Goal: Book appointment/travel/reservation

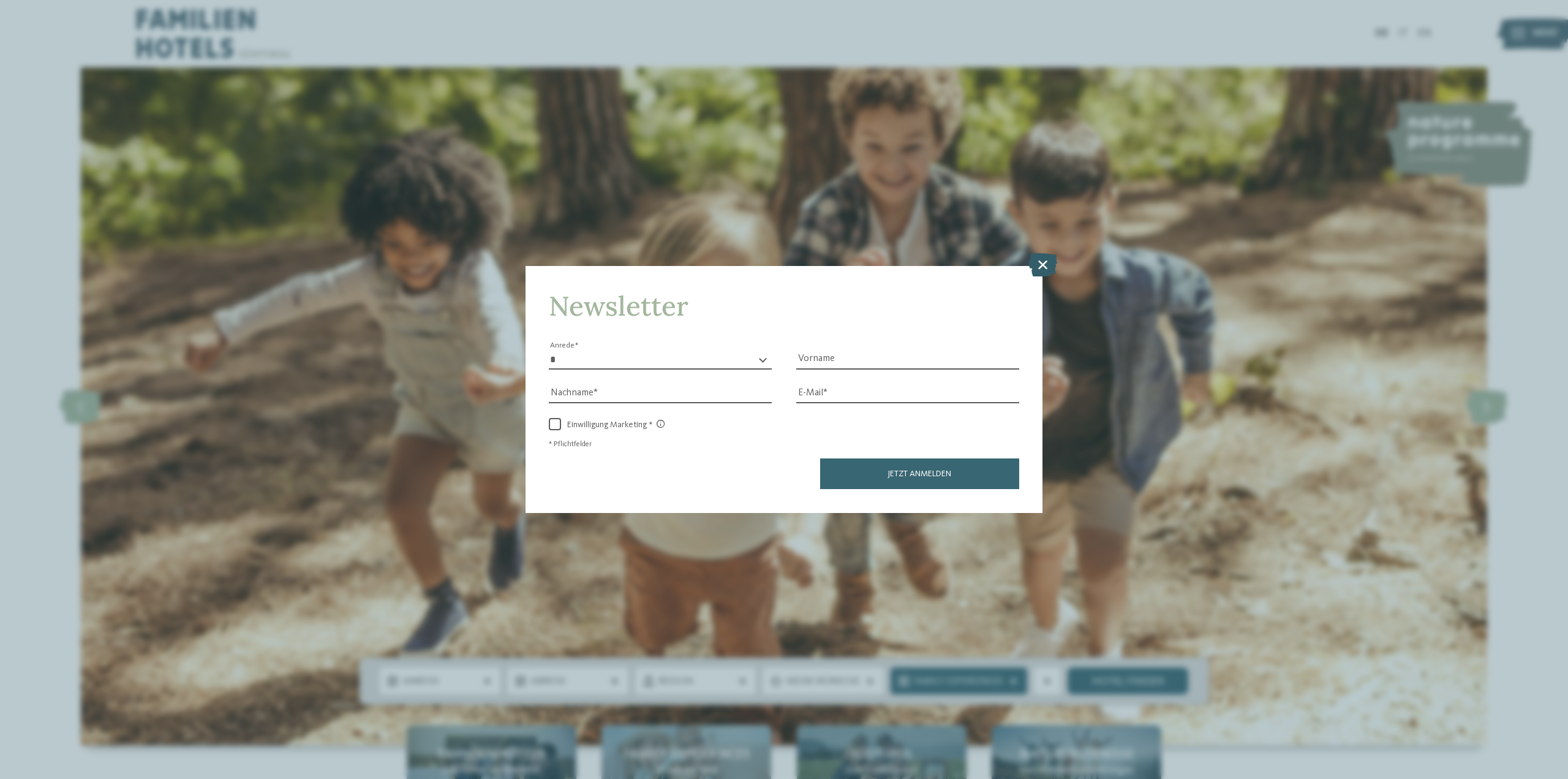
click at [1044, 269] on icon at bounding box center [1043, 264] width 29 height 23
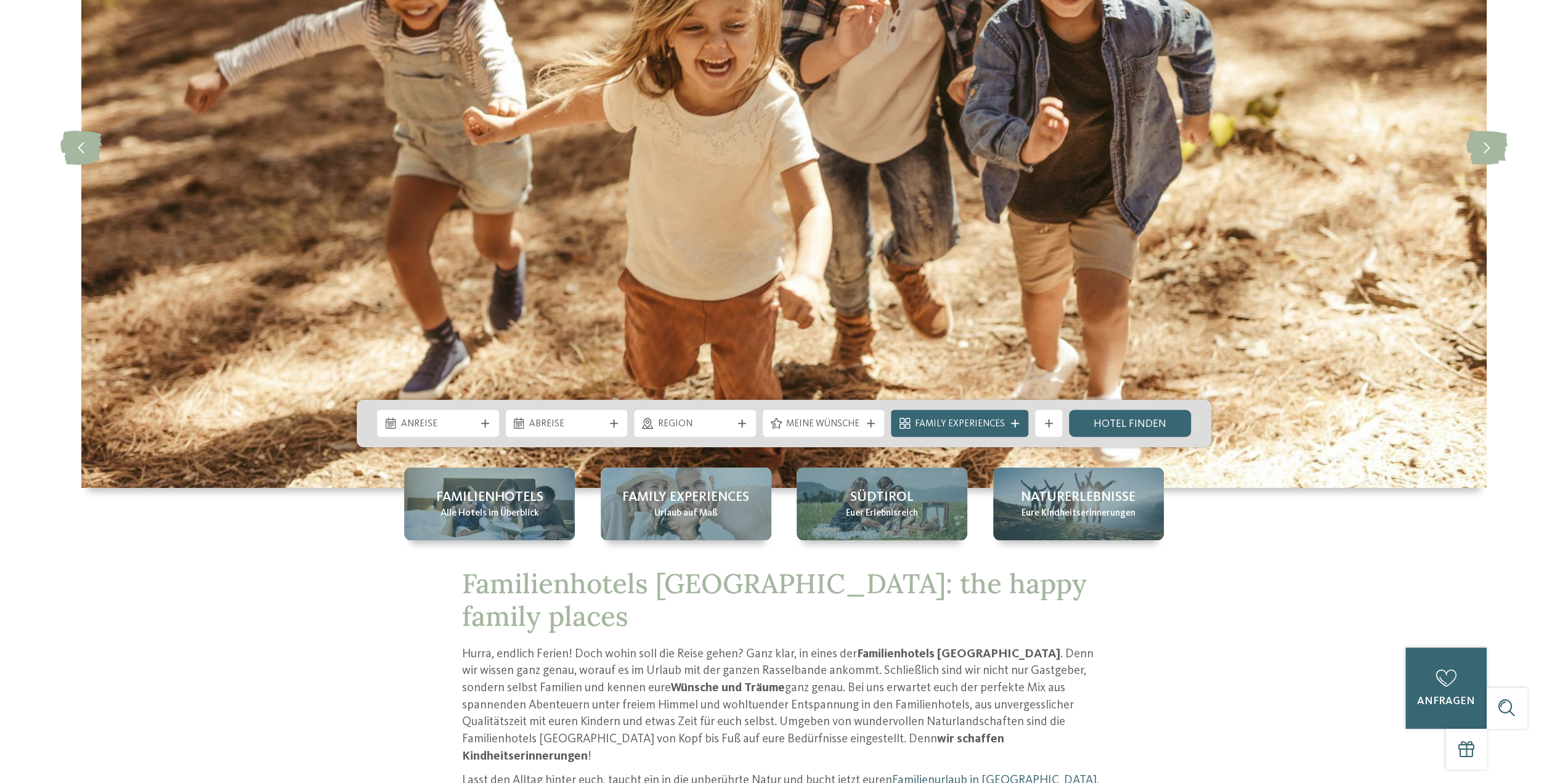
scroll to position [493, 0]
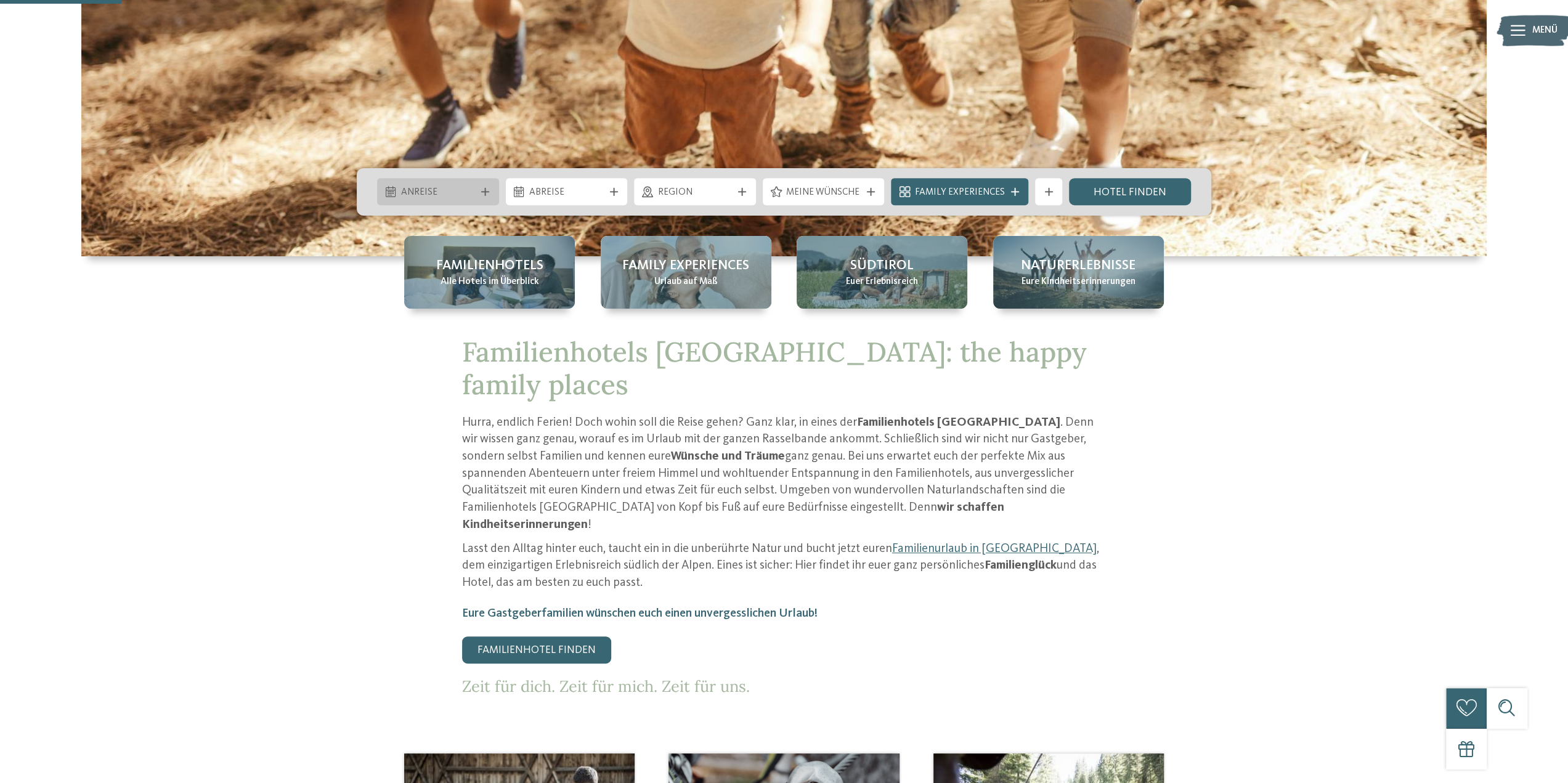
click at [430, 193] on span "Anreise" at bounding box center [439, 193] width 75 height 13
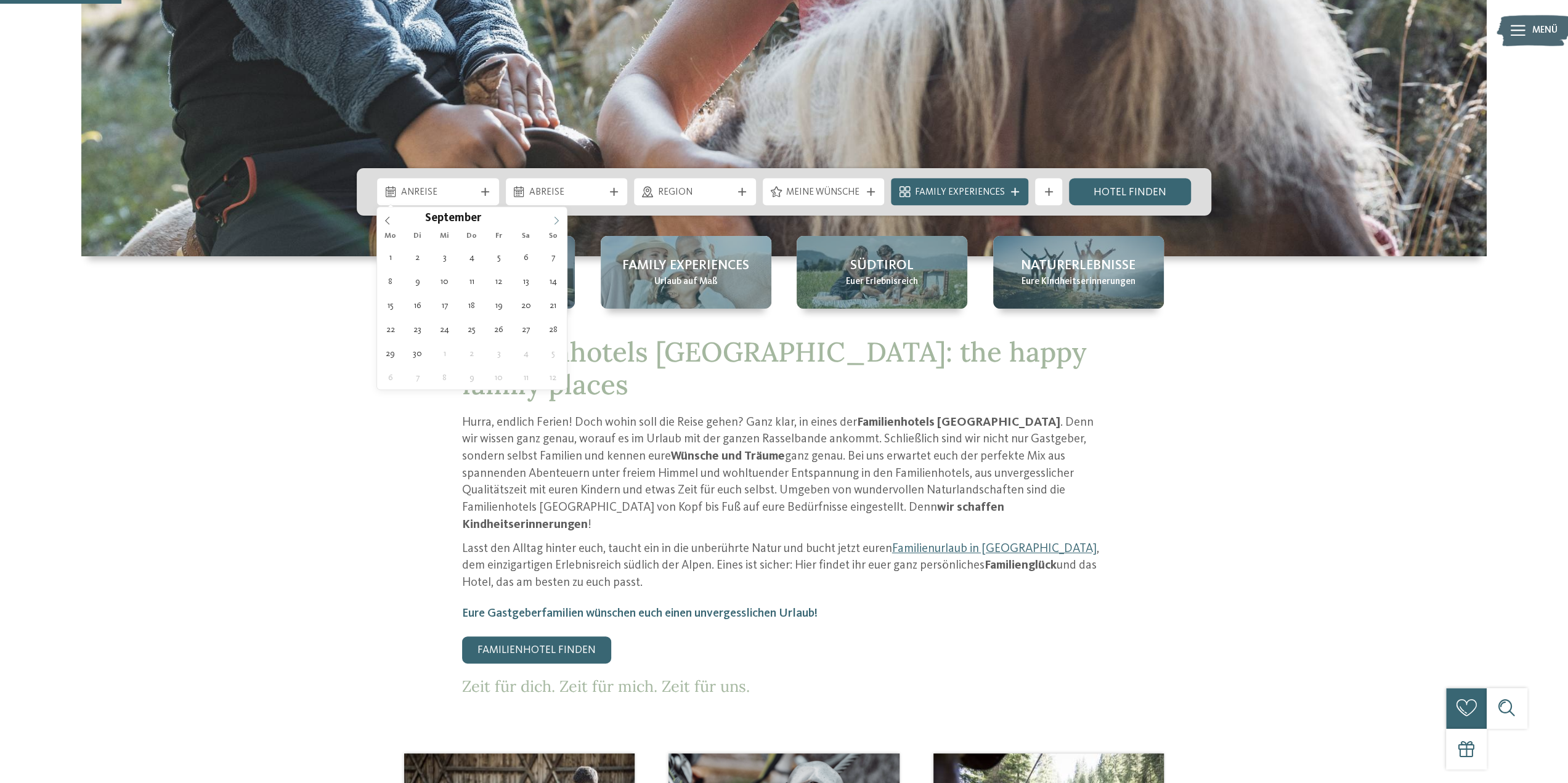
click at [559, 219] on icon at bounding box center [556, 220] width 9 height 9
type div "20.09.2025"
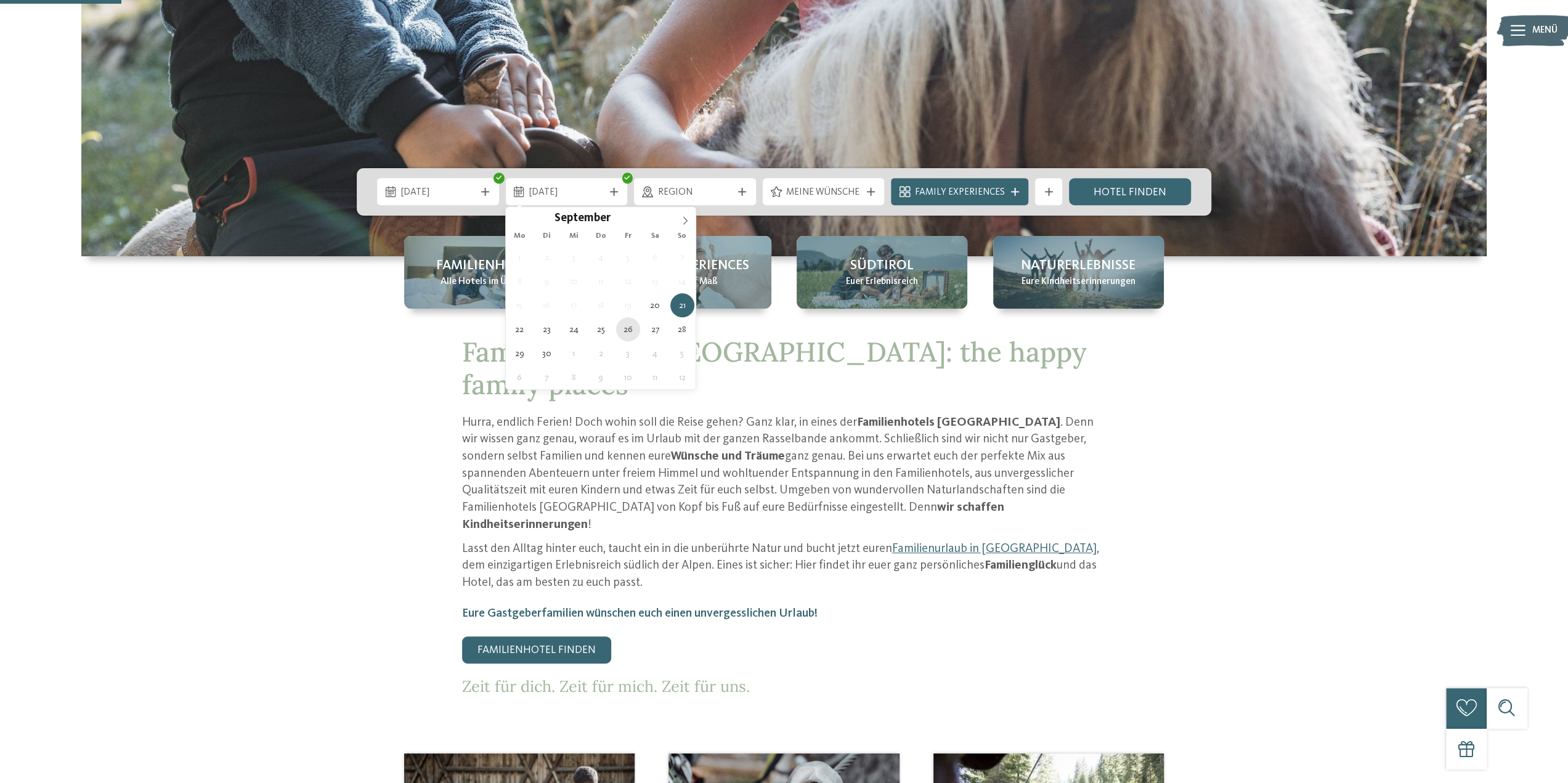
type div "26.09.2025"
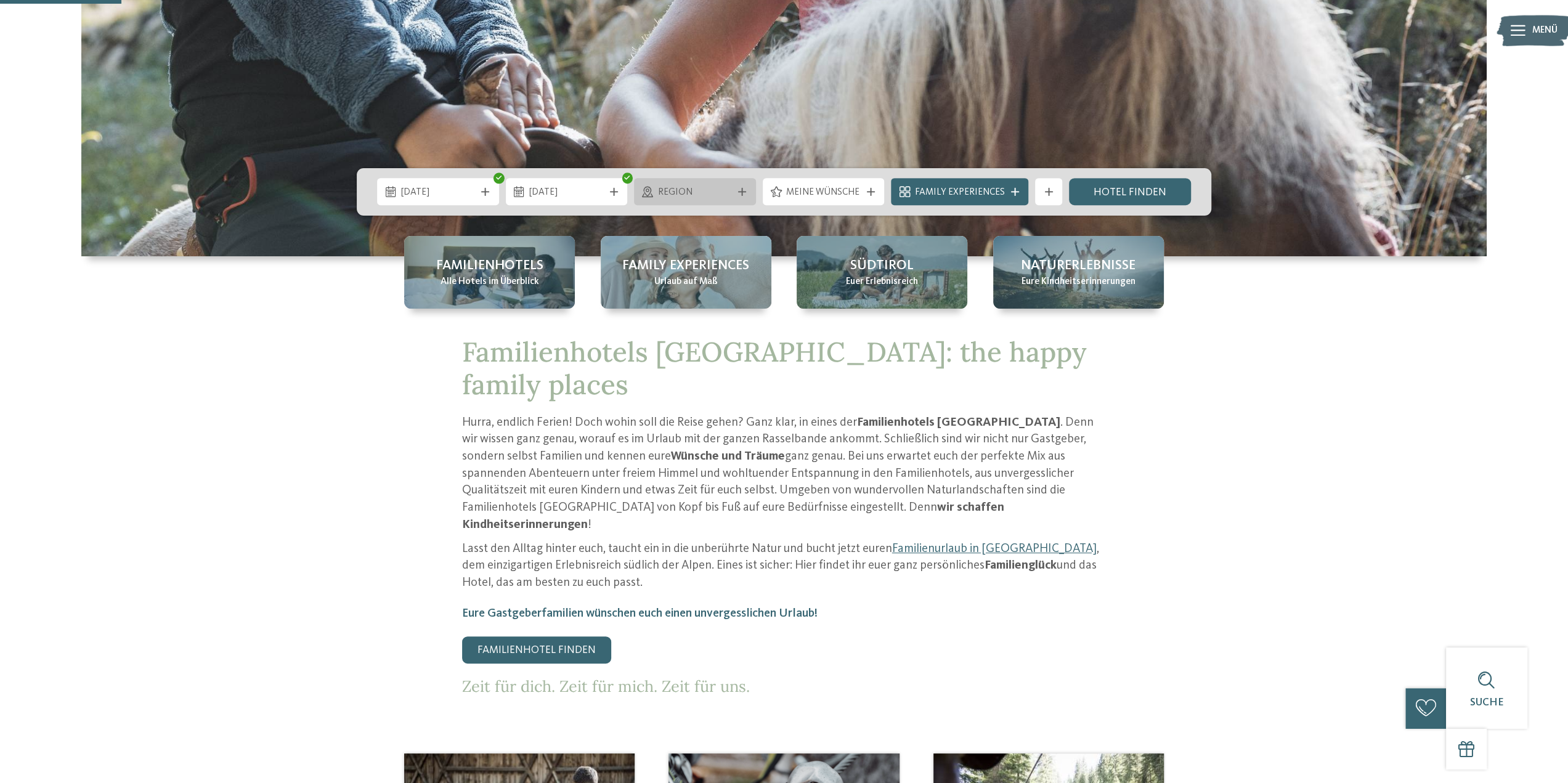
click at [678, 187] on span "Region" at bounding box center [695, 193] width 75 height 13
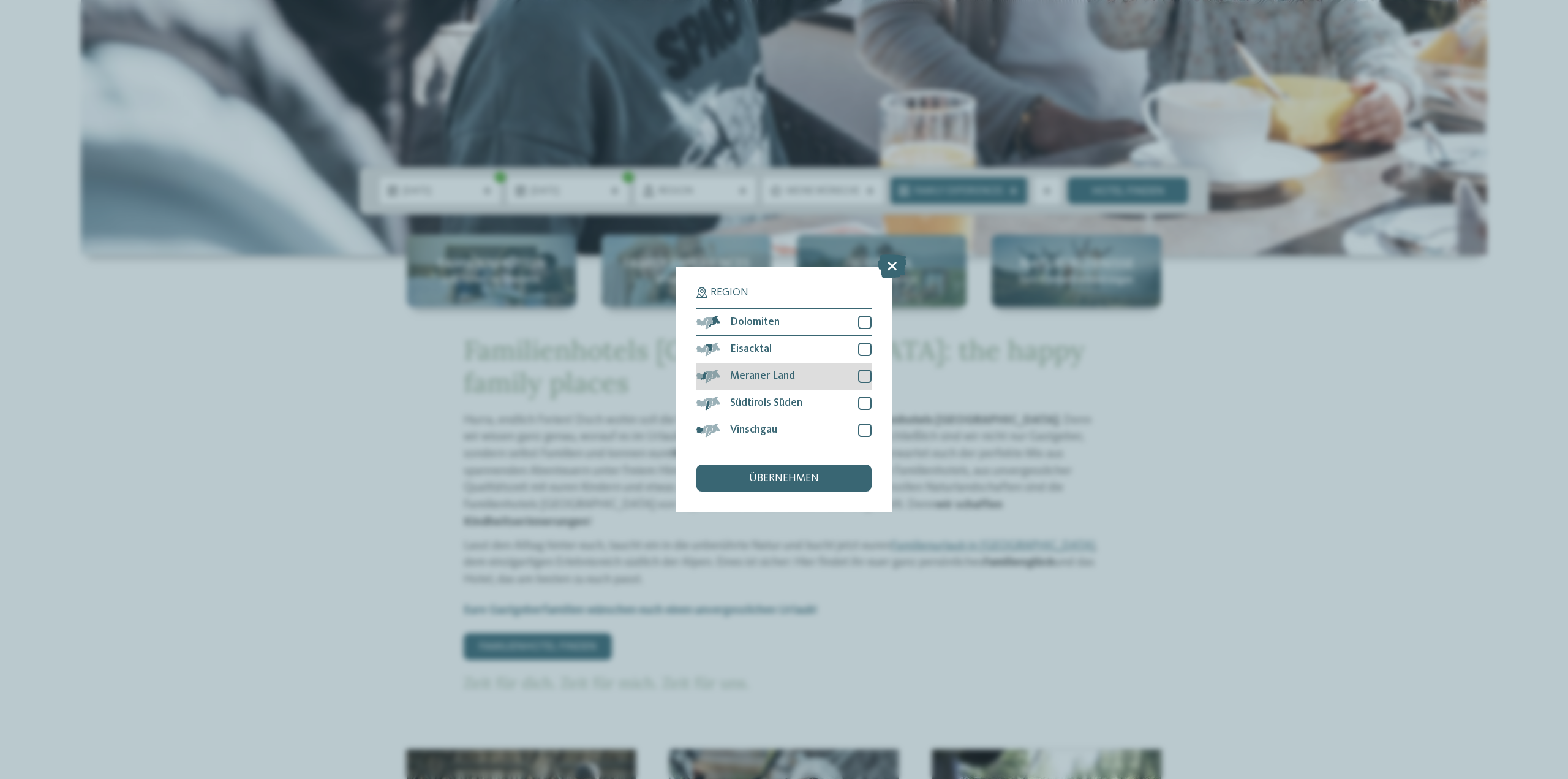
click at [764, 367] on div "Meraner Land" at bounding box center [784, 377] width 175 height 27
click at [765, 402] on span "Südtirols Süden" at bounding box center [766, 403] width 72 height 11
click at [758, 430] on span "Vinschgau" at bounding box center [754, 430] width 47 height 11
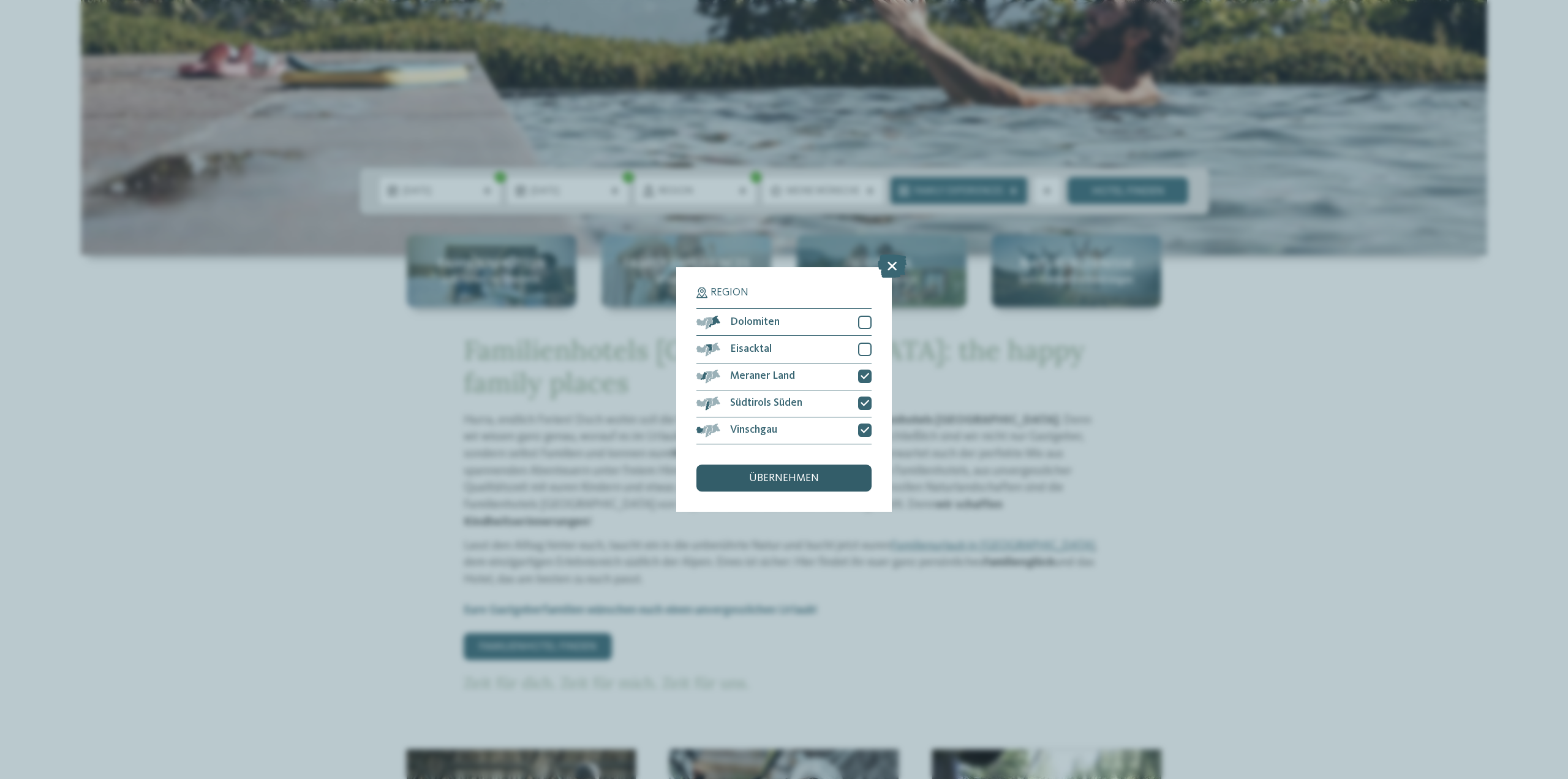
click at [754, 475] on span "übernehmen" at bounding box center [784, 479] width 70 height 11
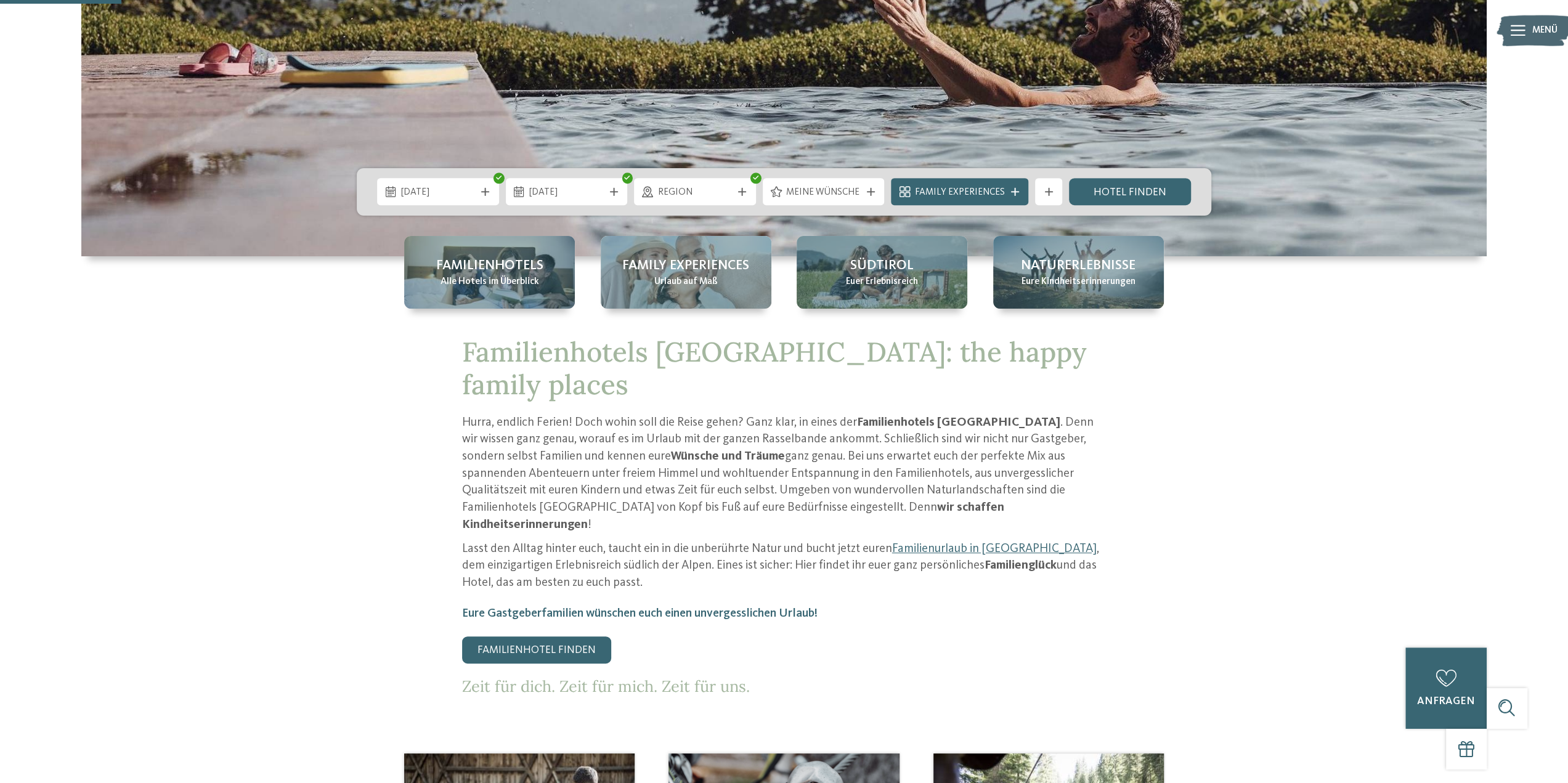
click at [865, 190] on div "Meine Wünsche" at bounding box center [823, 192] width 122 height 27
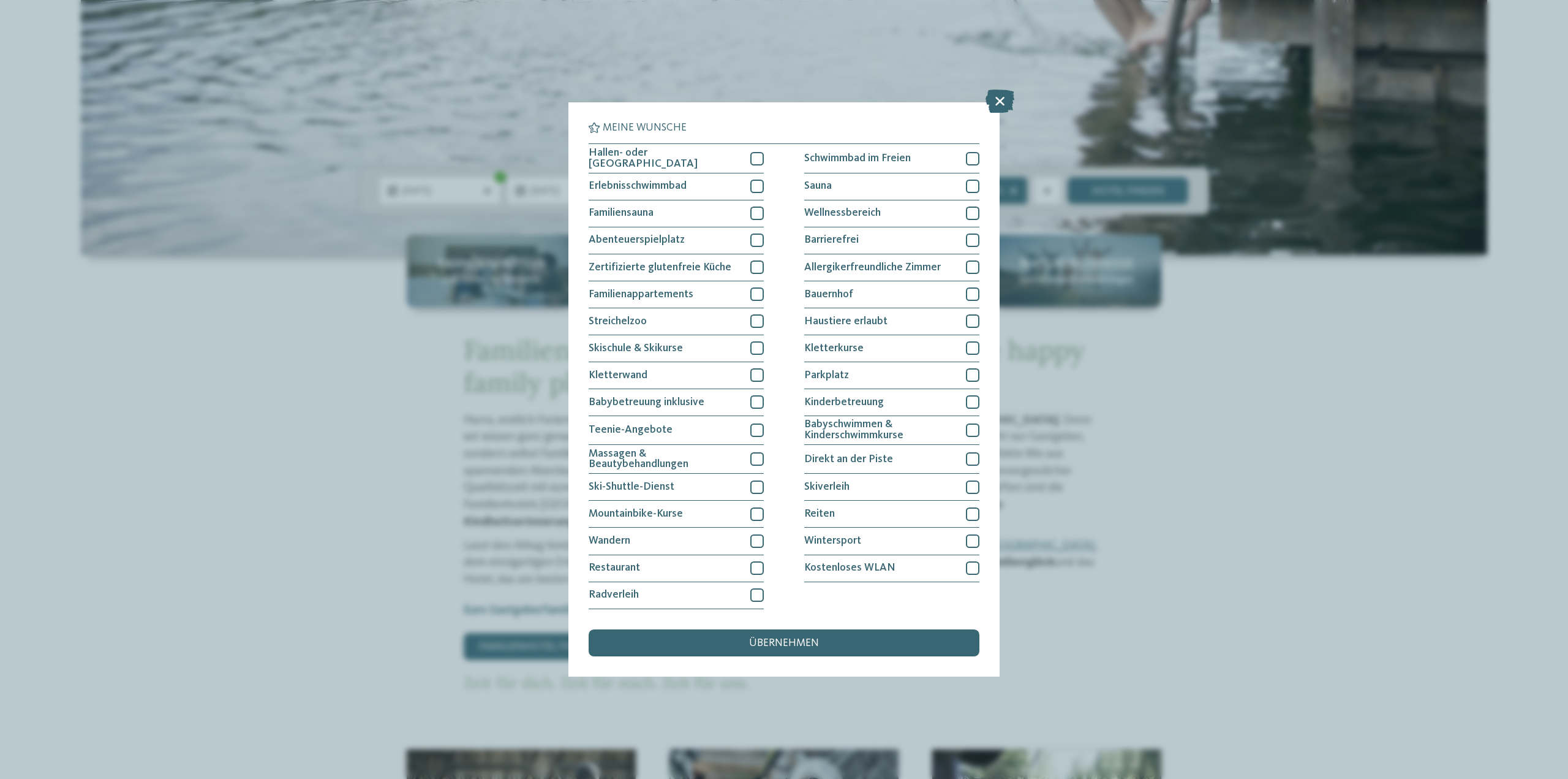
click at [1137, 339] on div "Meine Wünsche Hallen- oder Schleusenbad Schwimmbad im Freien" at bounding box center [784, 389] width 1568 height 779
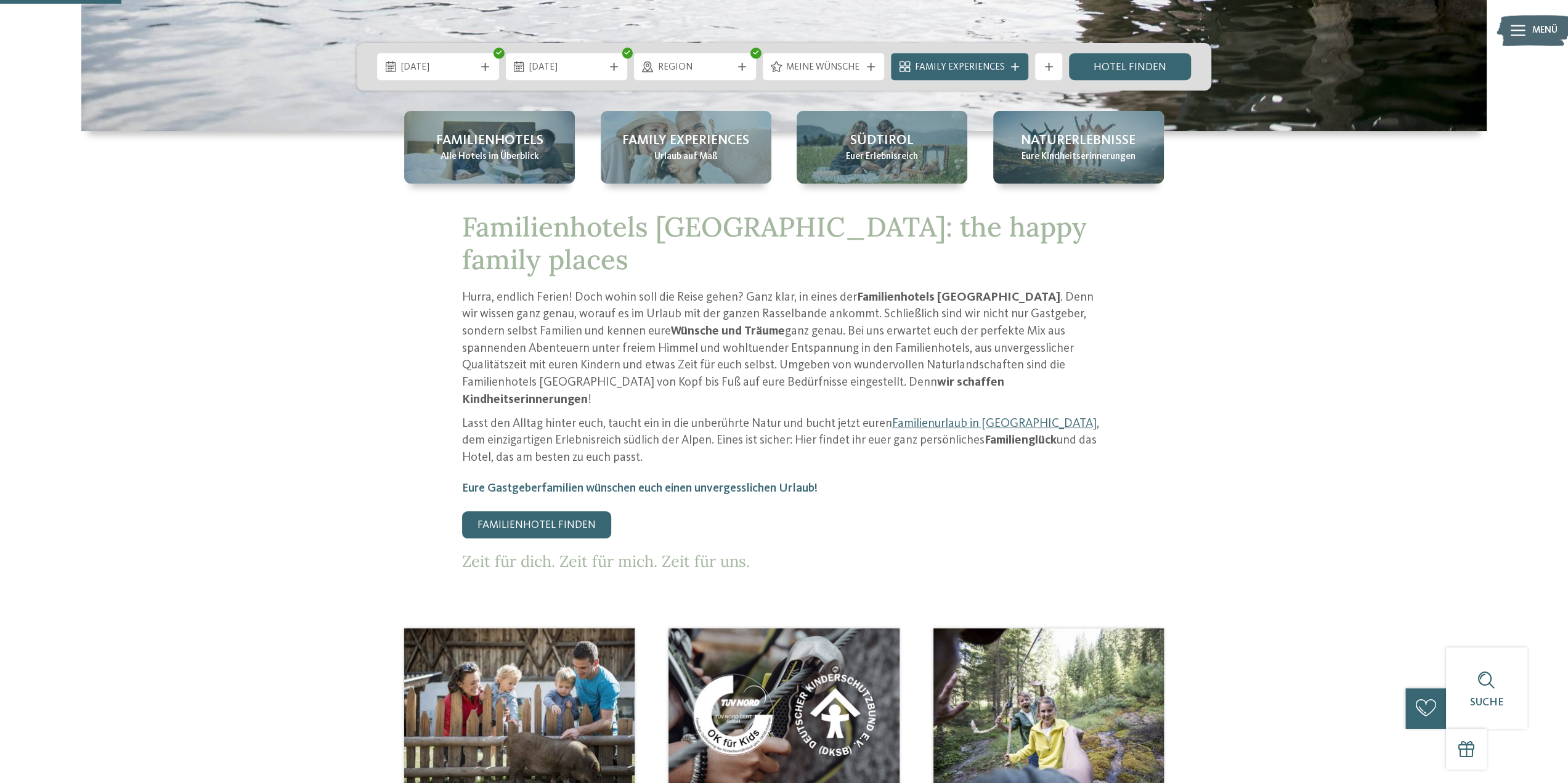
scroll to position [739, 0]
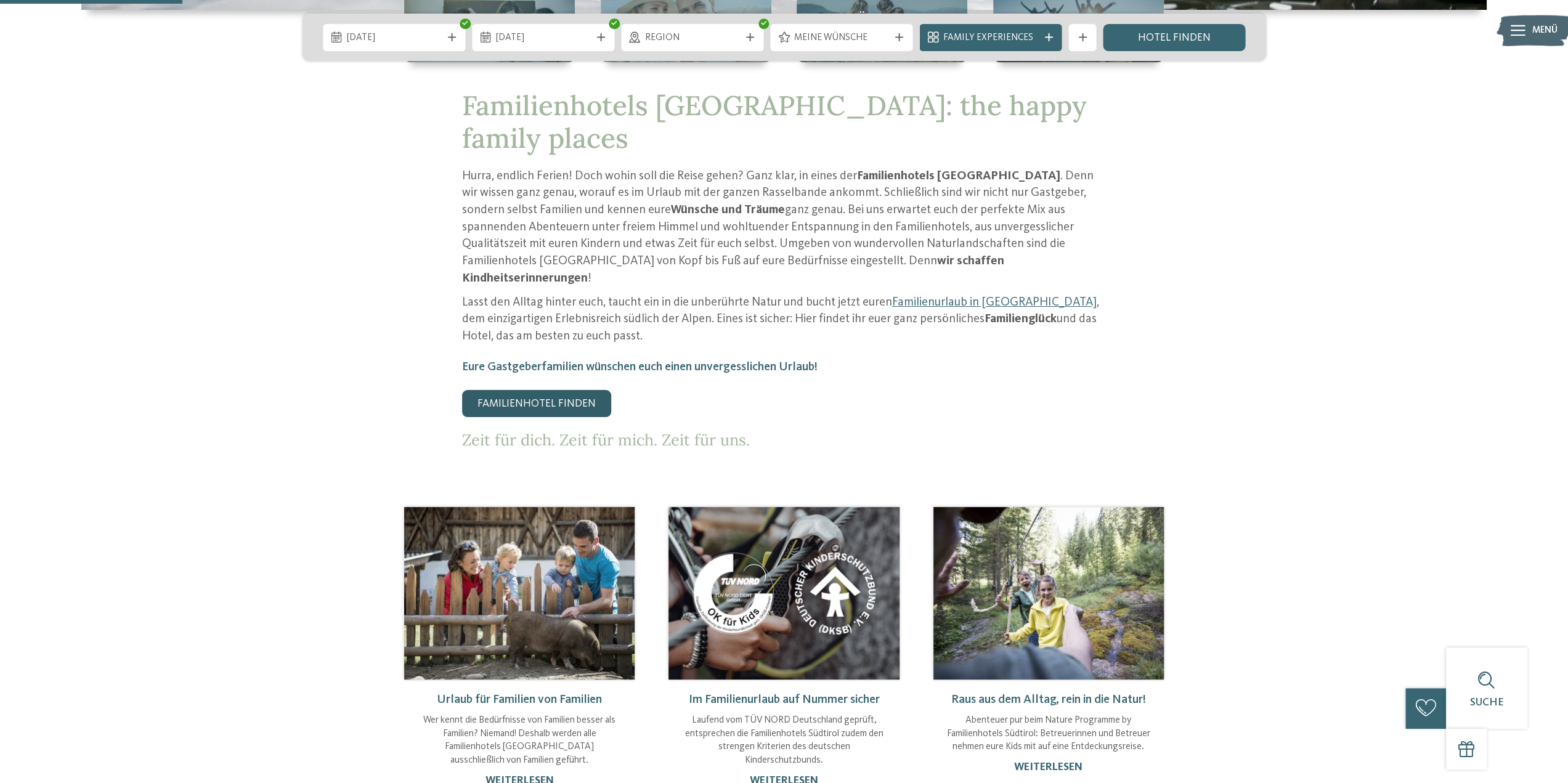
click at [579, 390] on link "Familienhotel finden" at bounding box center [536, 403] width 149 height 27
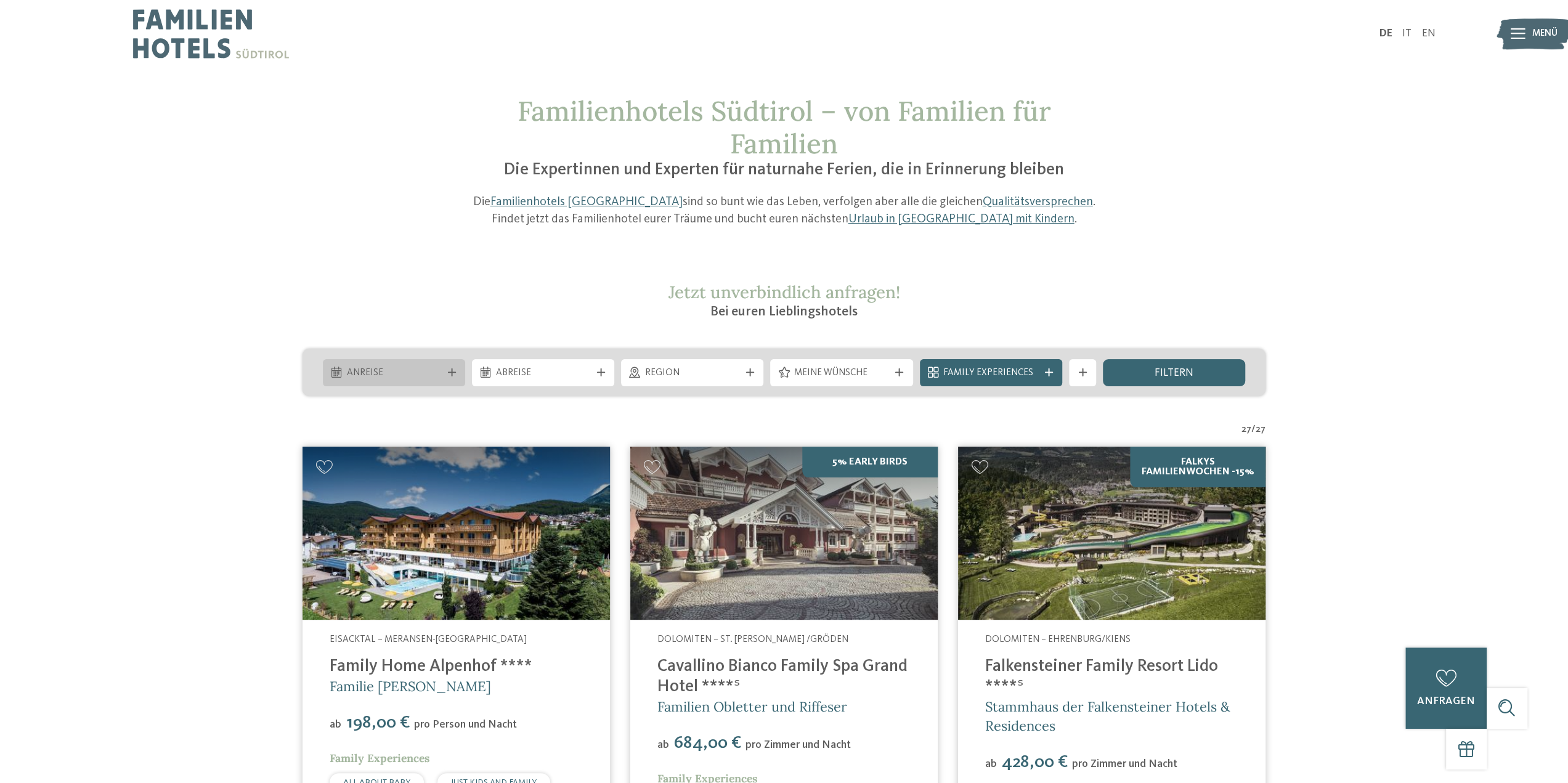
click at [437, 369] on span "Anreise" at bounding box center [393, 373] width 95 height 13
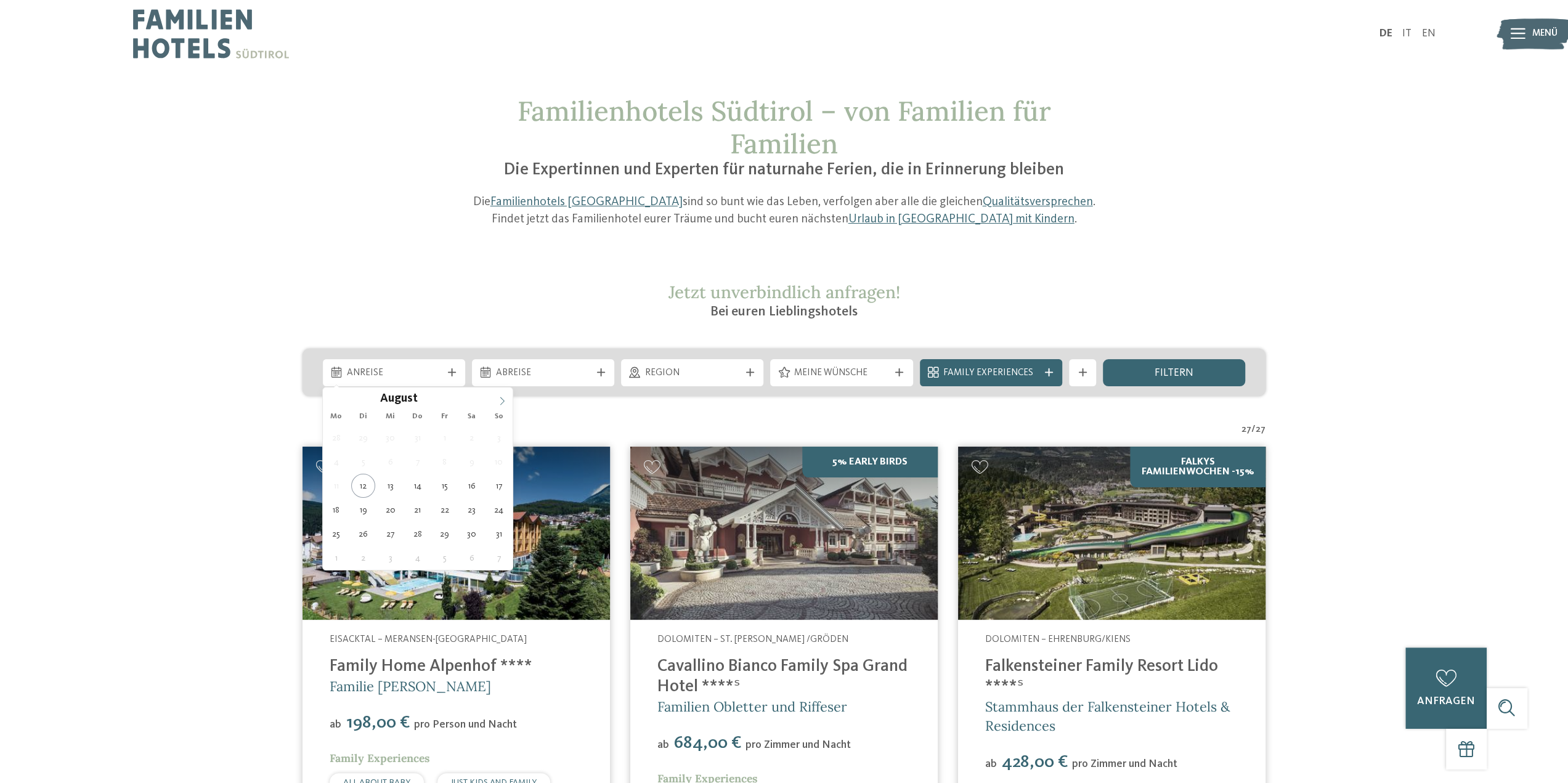
click at [504, 404] on icon at bounding box center [502, 400] width 9 height 9
type div "20.09.2025"
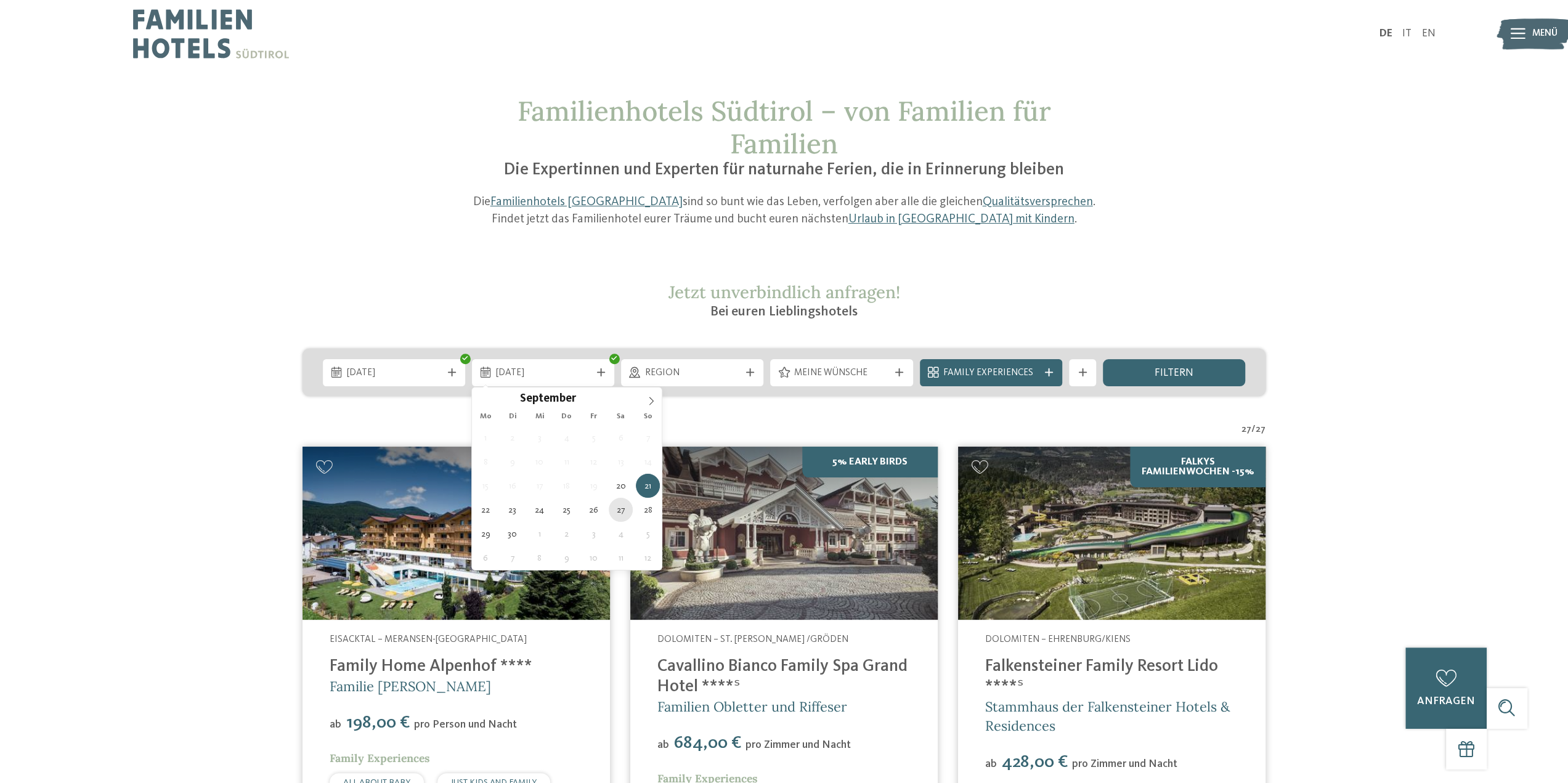
type div "27.09.2025"
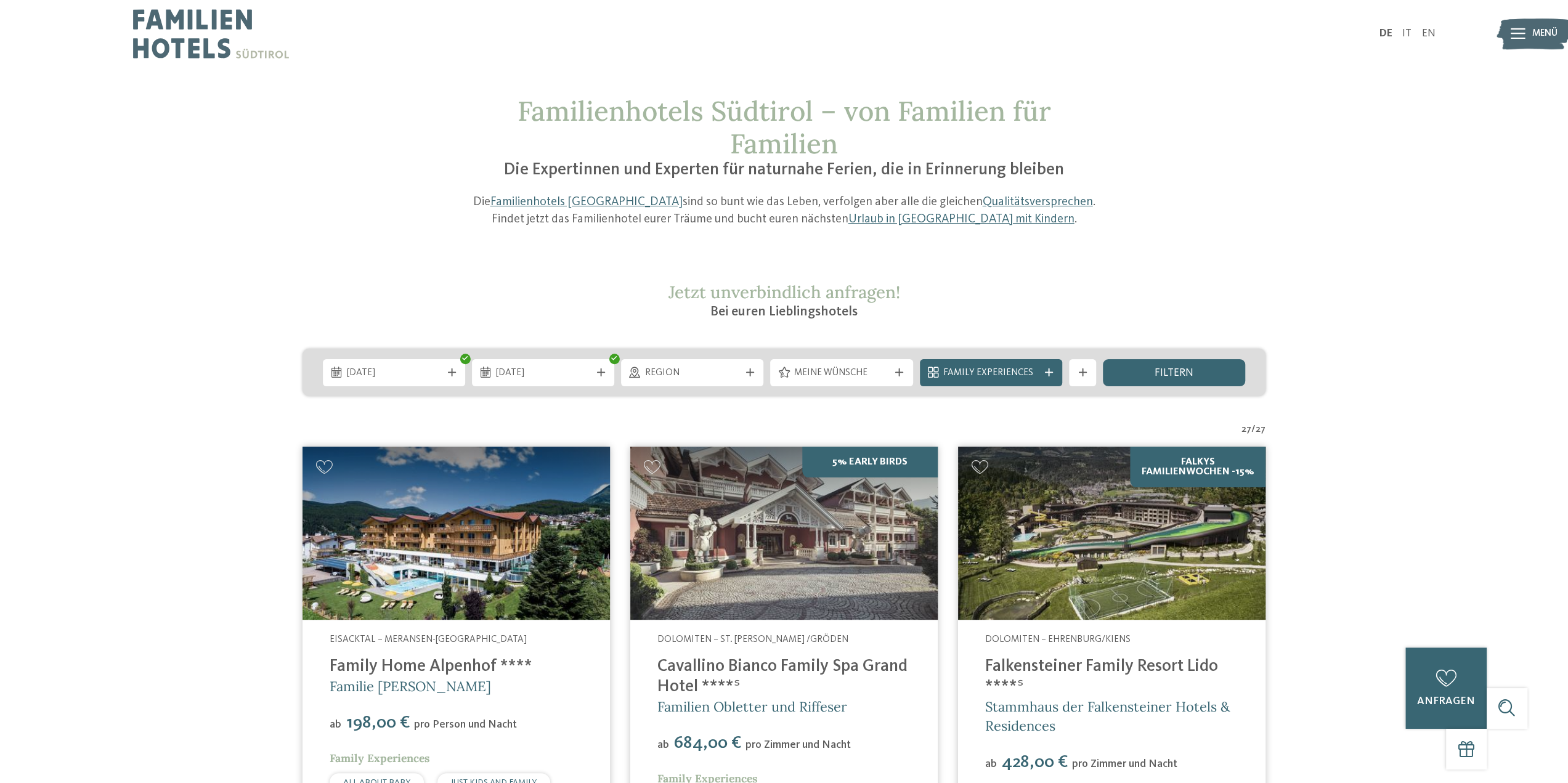
click at [755, 387] on div "20.09.2025 27.09.2025" at bounding box center [784, 372] width 963 height 47
click at [753, 385] on div "Region" at bounding box center [692, 373] width 142 height 27
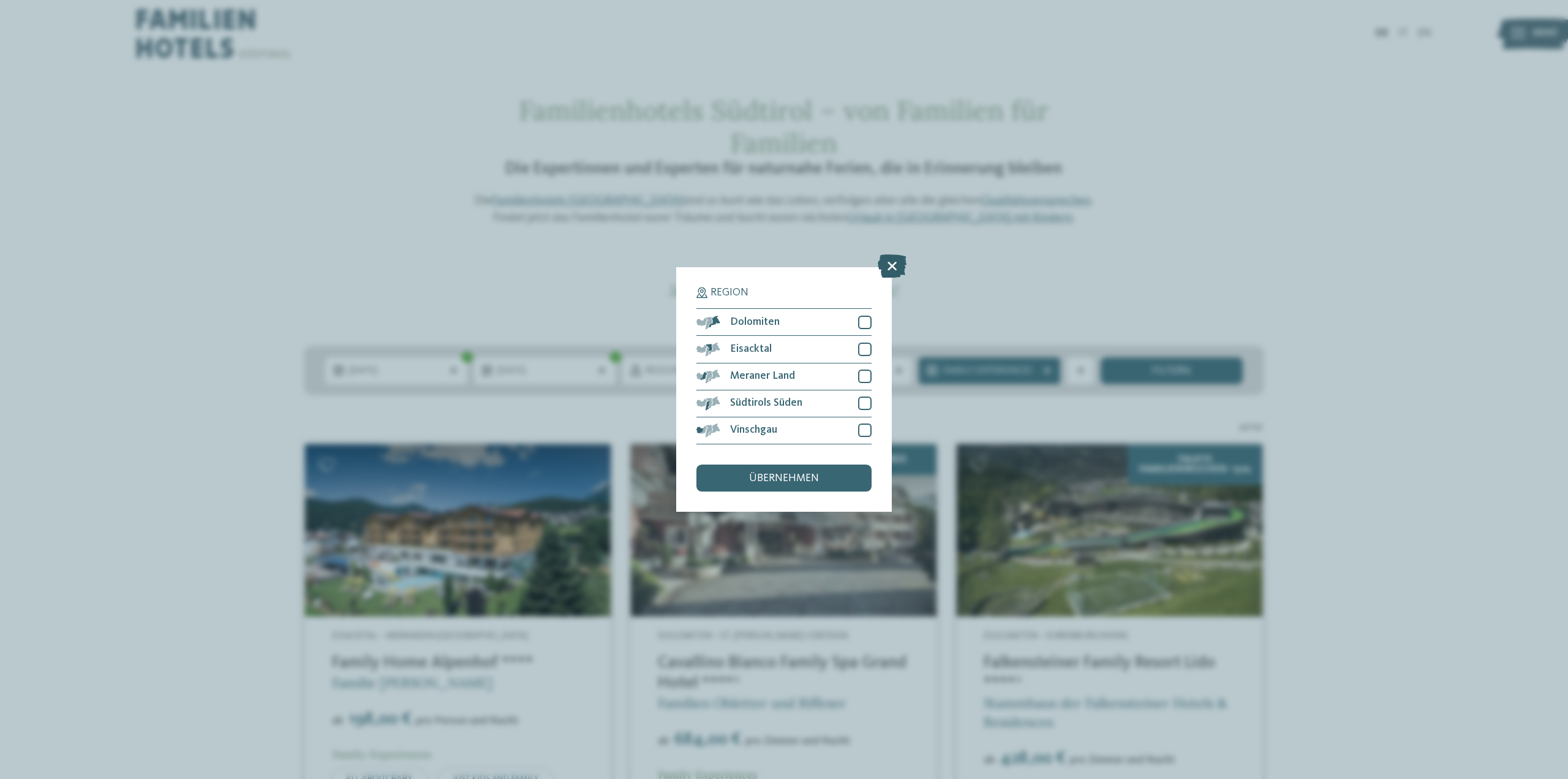
click at [897, 269] on icon at bounding box center [893, 266] width 29 height 23
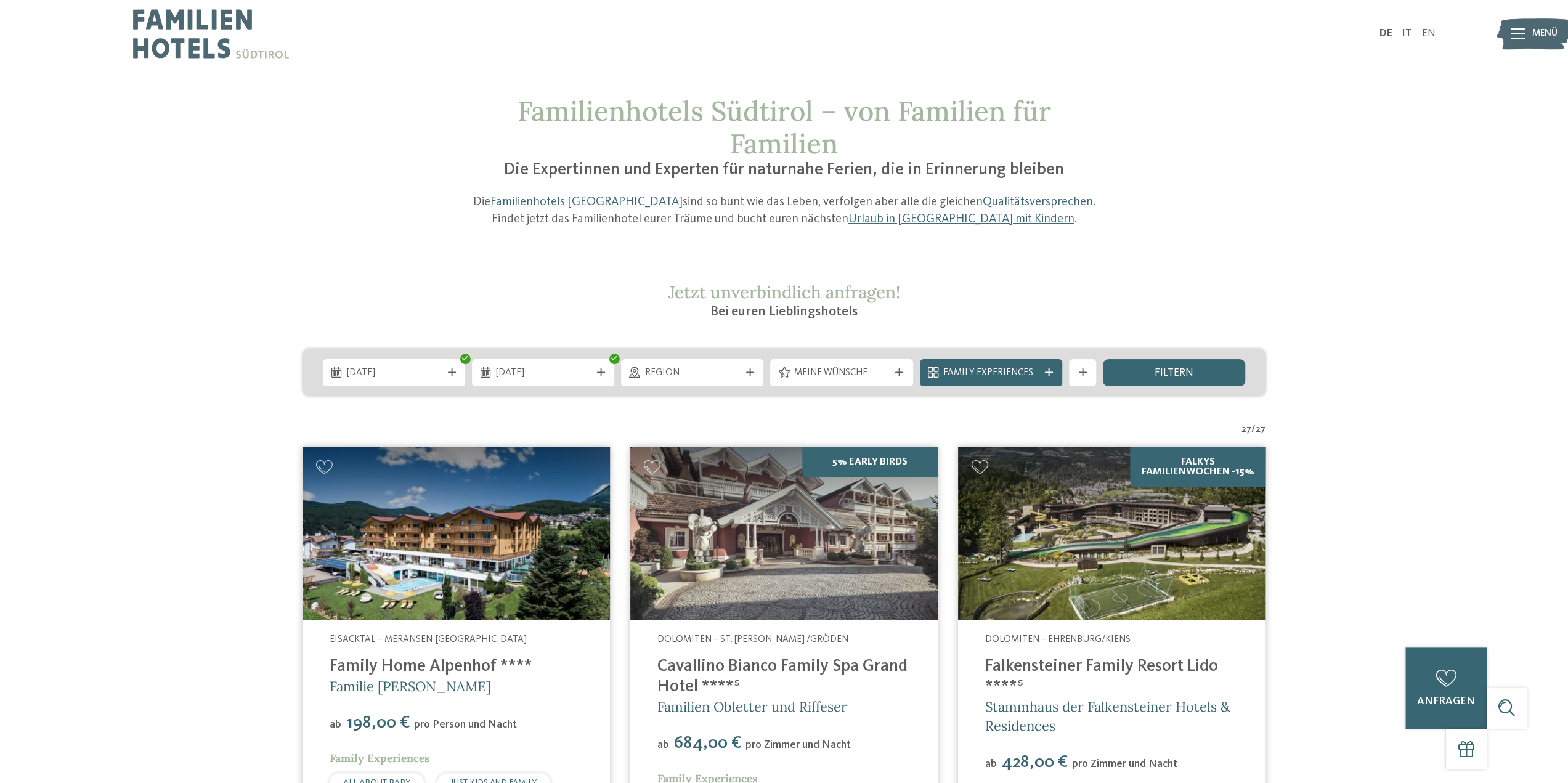
click at [861, 368] on span "Meine Wünsche" at bounding box center [841, 373] width 95 height 13
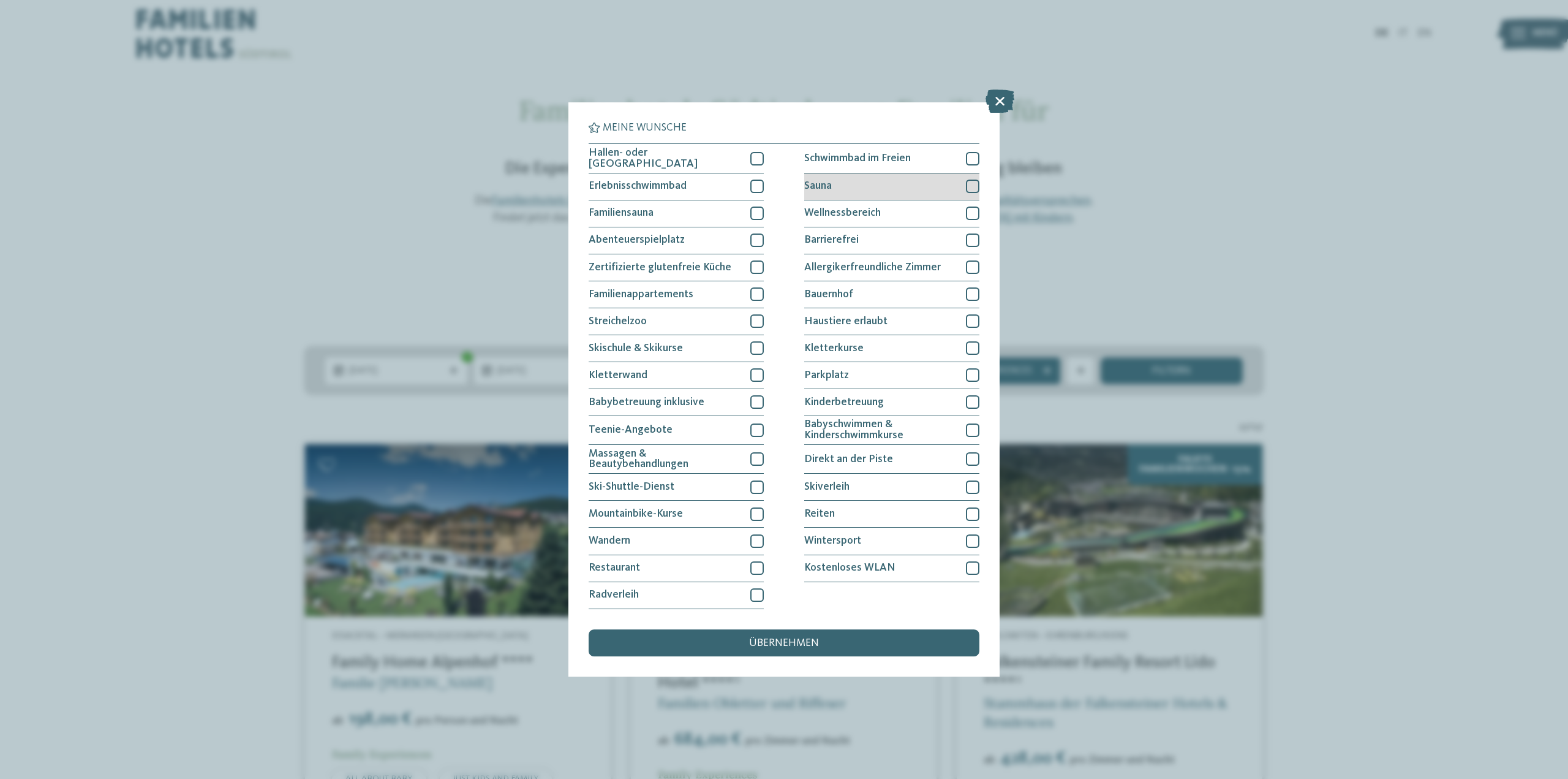
drag, startPoint x: 816, startPoint y: 188, endPoint x: 823, endPoint y: 195, distance: 9.9
click at [817, 189] on span "Sauna" at bounding box center [818, 186] width 28 height 11
click at [833, 210] on span "Wellnessbereich" at bounding box center [843, 213] width 77 height 11
click at [833, 195] on div "Sauna" at bounding box center [892, 187] width 175 height 27
click at [633, 453] on span "Massagen & Beautybehandlungen" at bounding box center [665, 459] width 152 height 21
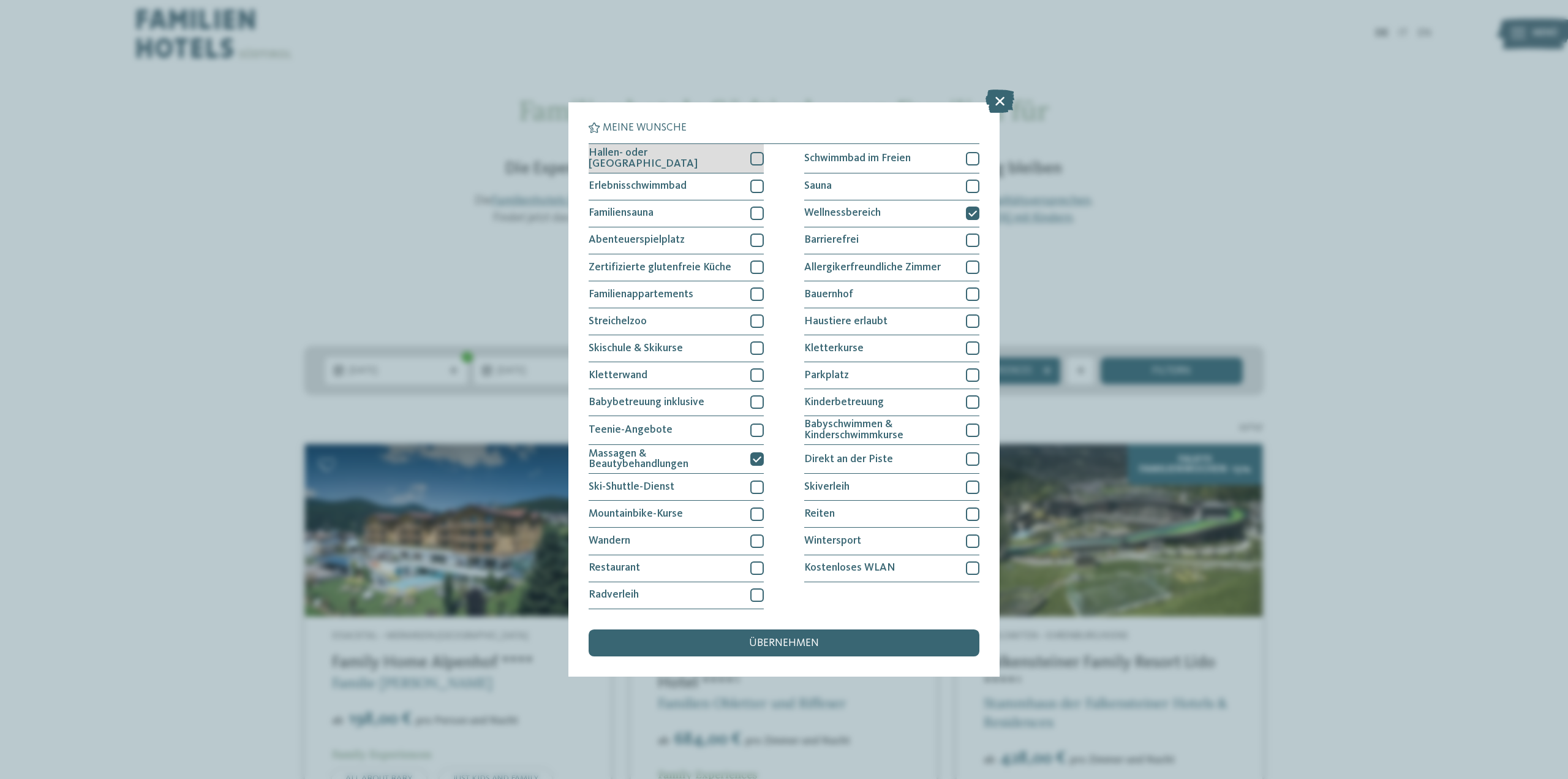
click at [649, 153] on span "Hallen- oder Schleusenbad" at bounding box center [665, 158] width 152 height 21
click at [650, 179] on div "Erlebnisschwimmbad" at bounding box center [676, 187] width 175 height 27
drag, startPoint x: 942, startPoint y: 152, endPoint x: 936, endPoint y: 155, distance: 6.7
click at [941, 153] on div "Schwimmbad im Freien" at bounding box center [892, 159] width 175 height 29
click at [801, 633] on div "übernehmen" at bounding box center [784, 643] width 391 height 27
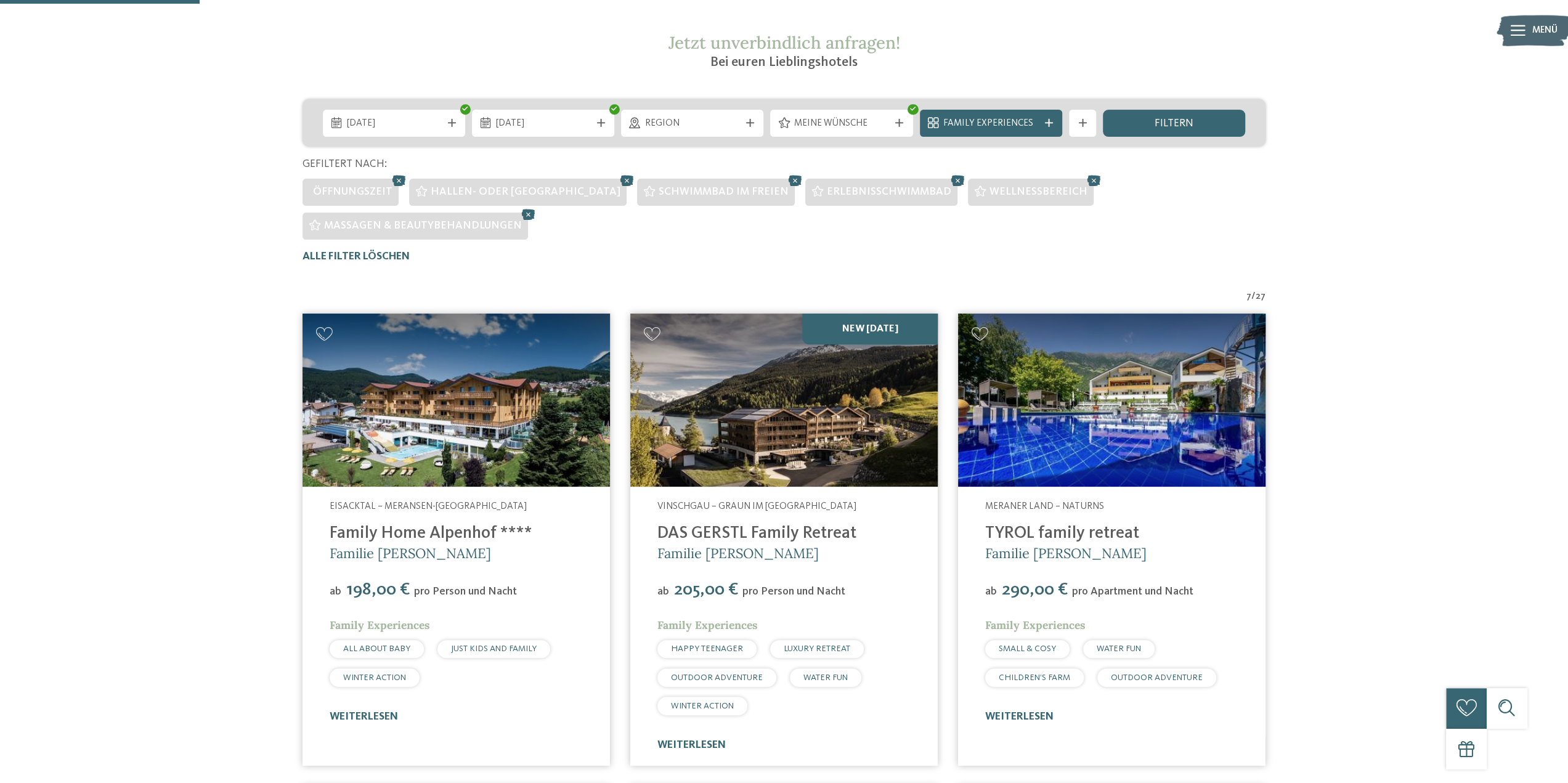
scroll to position [239, 0]
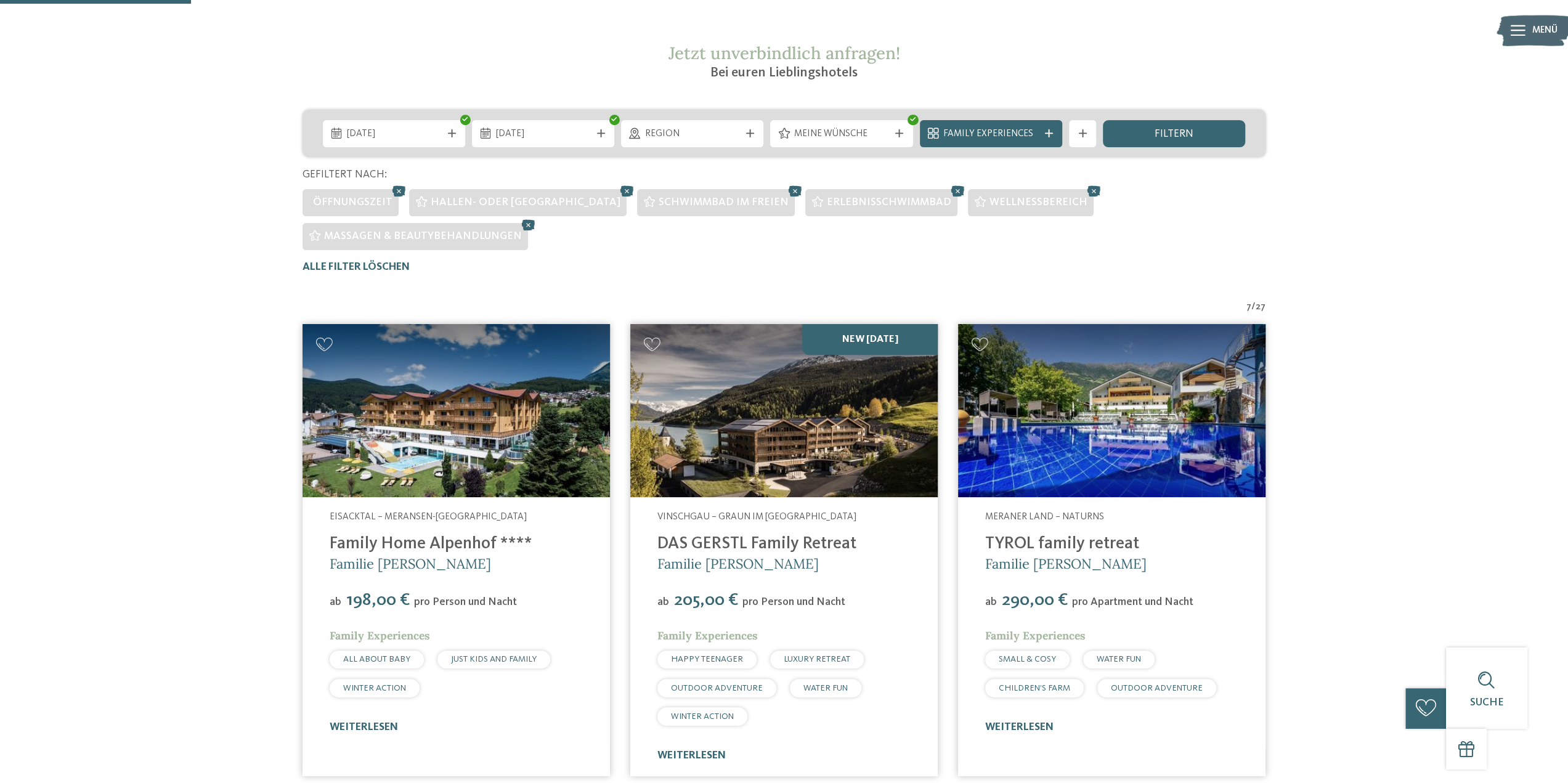
click at [1159, 140] on div "filtern" at bounding box center [1174, 134] width 142 height 27
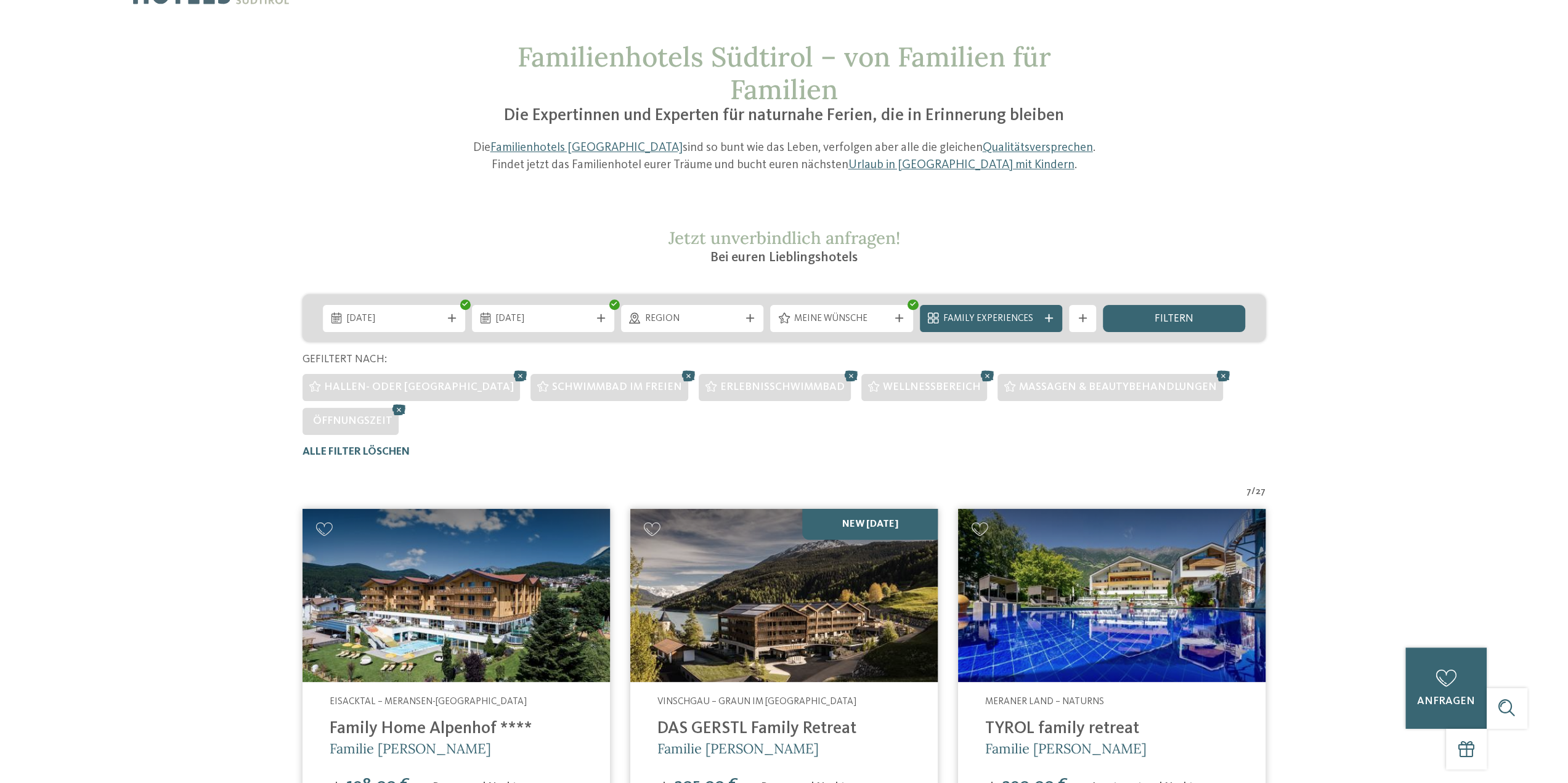
scroll to position [0, 0]
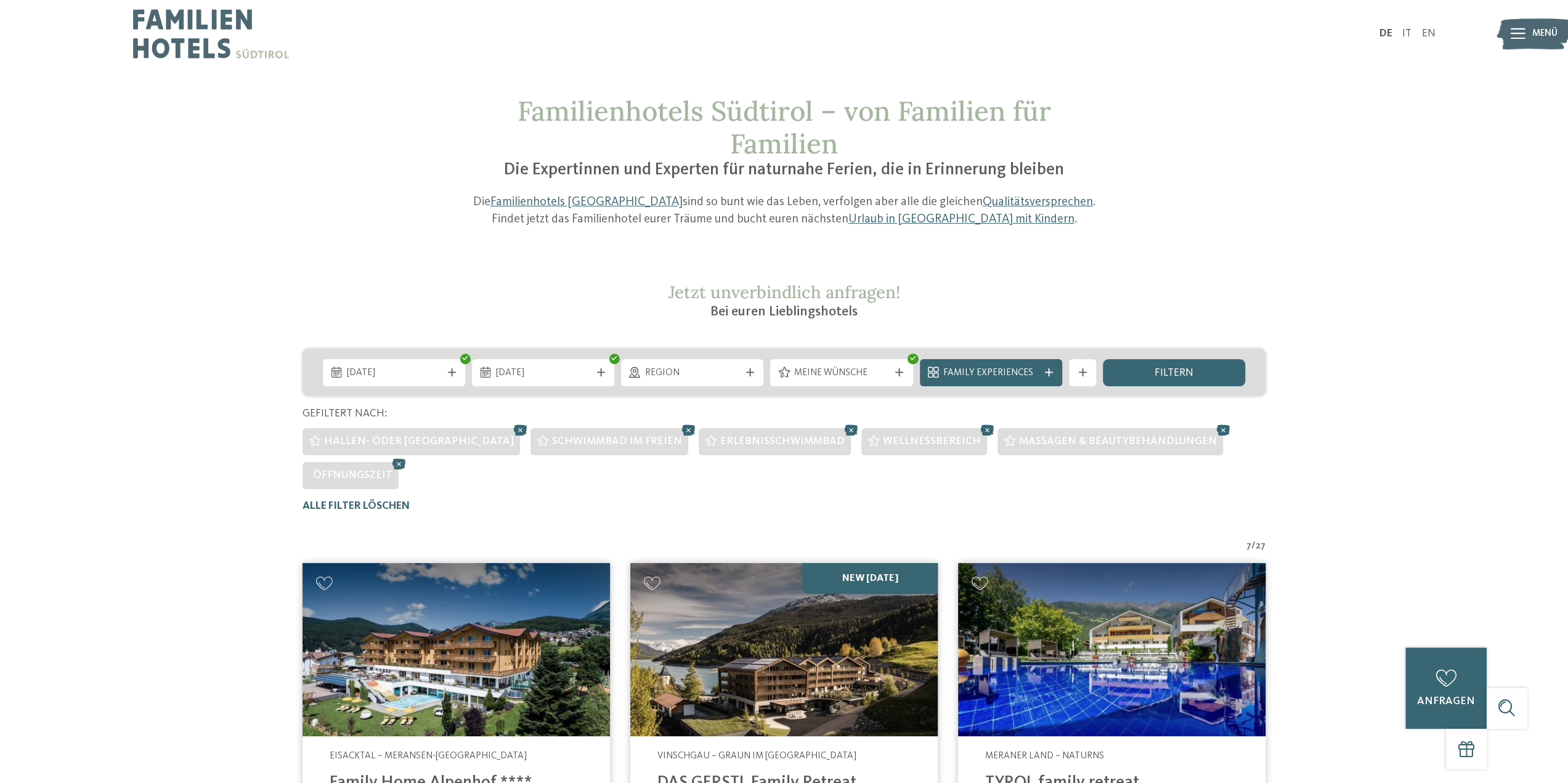
click at [1093, 365] on div "Weitere Filter anzeigen" at bounding box center [1082, 373] width 27 height 27
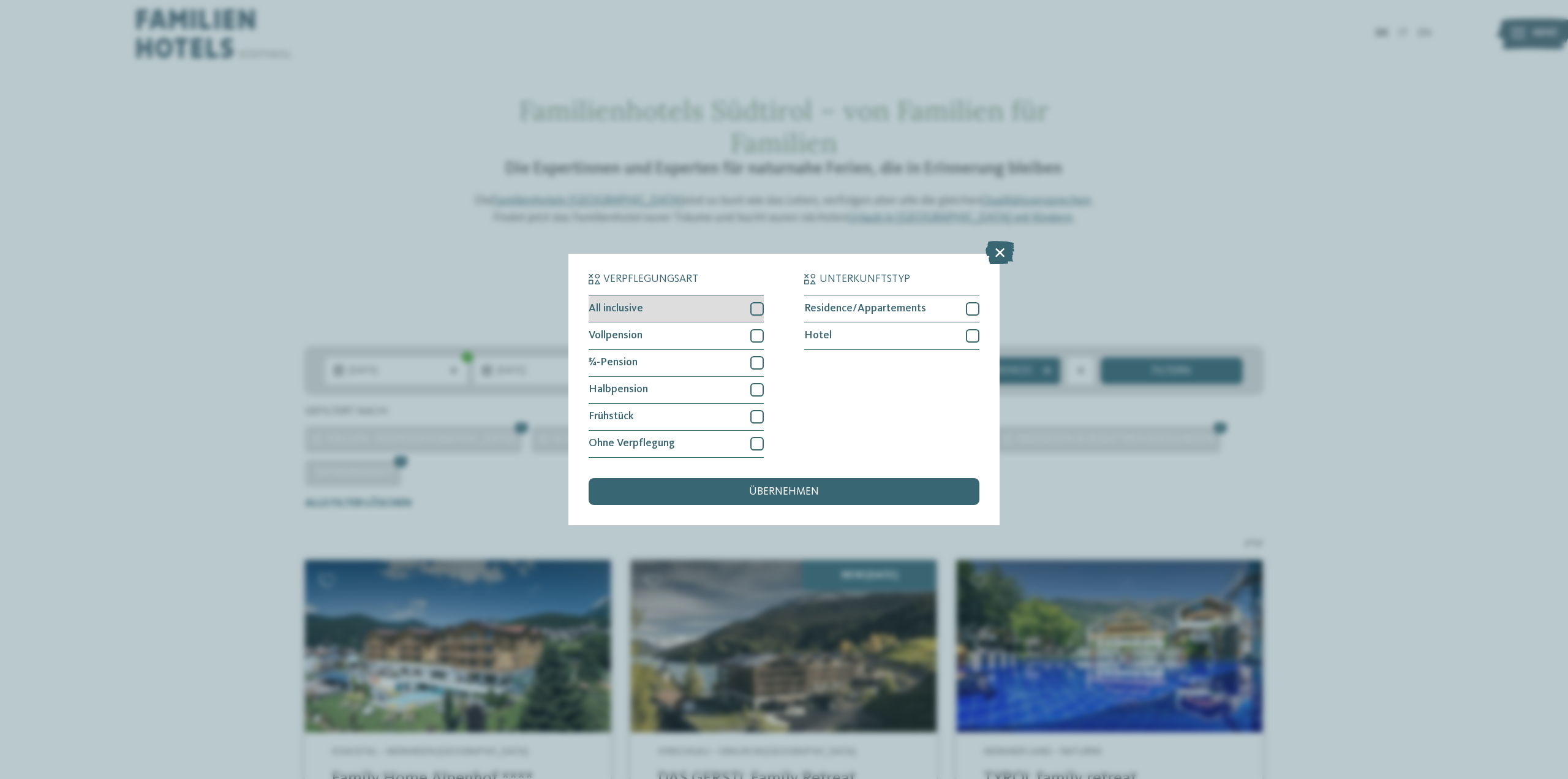
click at [760, 310] on div at bounding box center [757, 308] width 13 height 13
click at [798, 494] on span "übernehmen" at bounding box center [784, 492] width 70 height 11
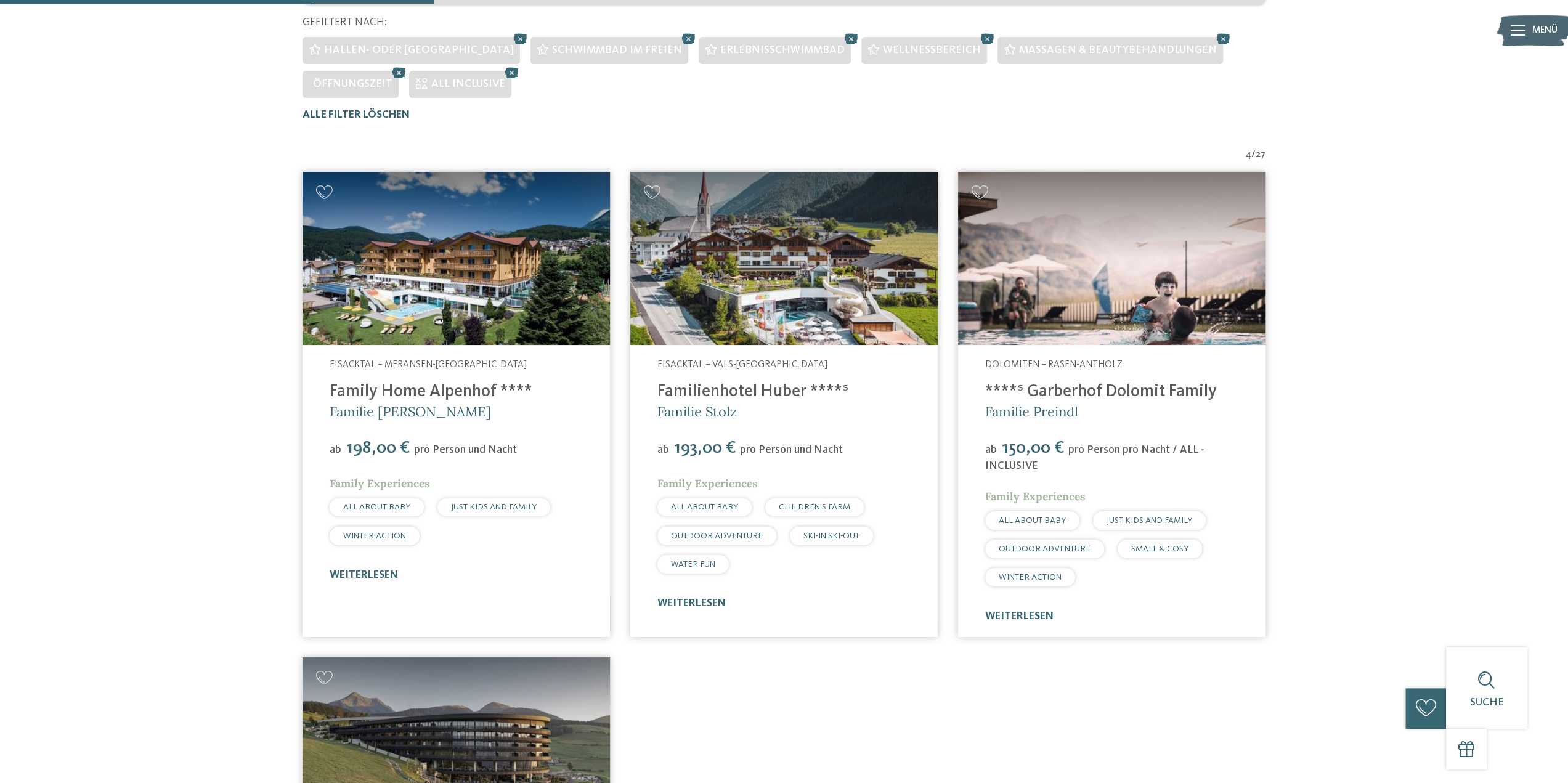
scroll to position [362, 0]
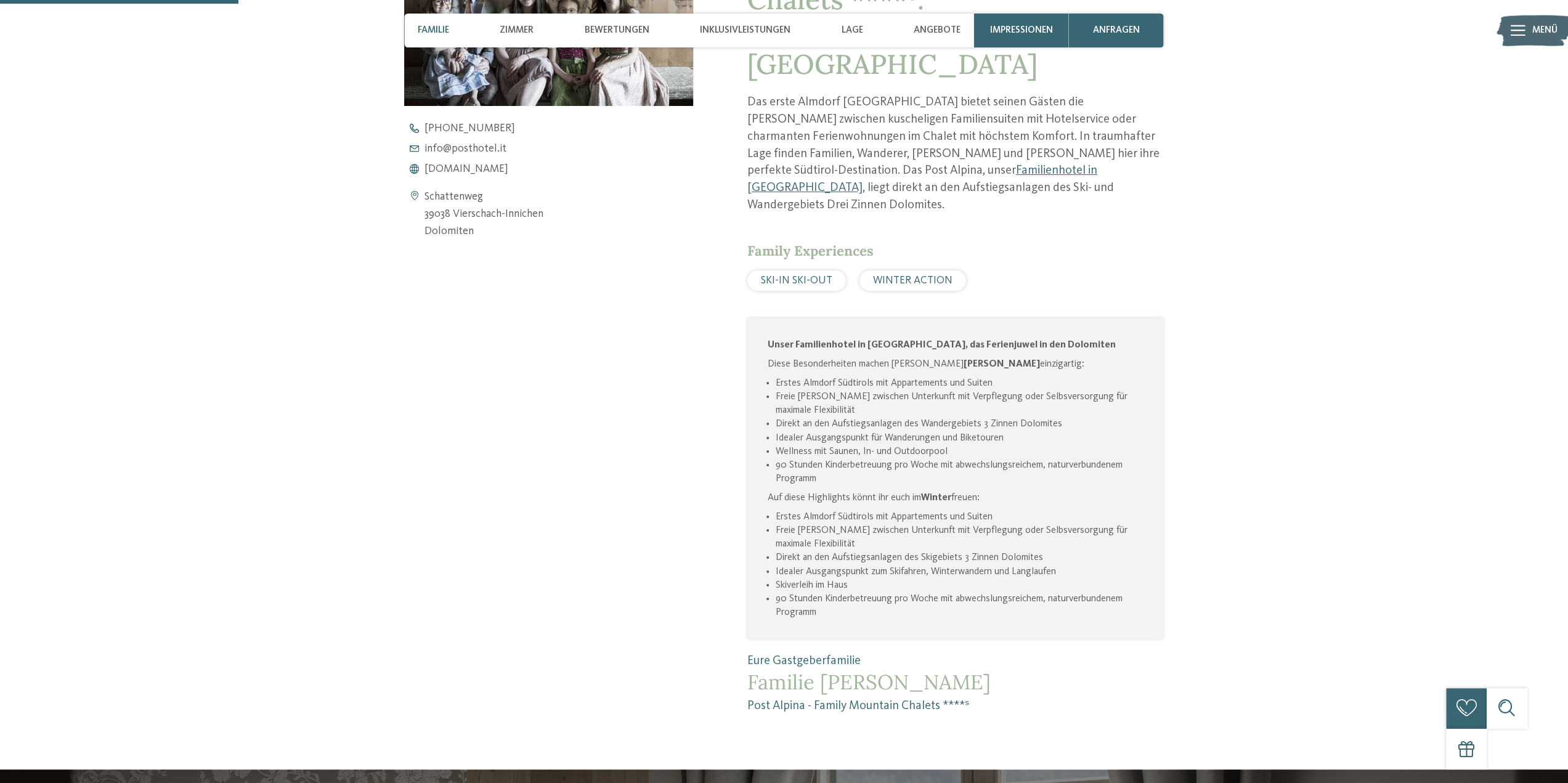
scroll to position [739, 0]
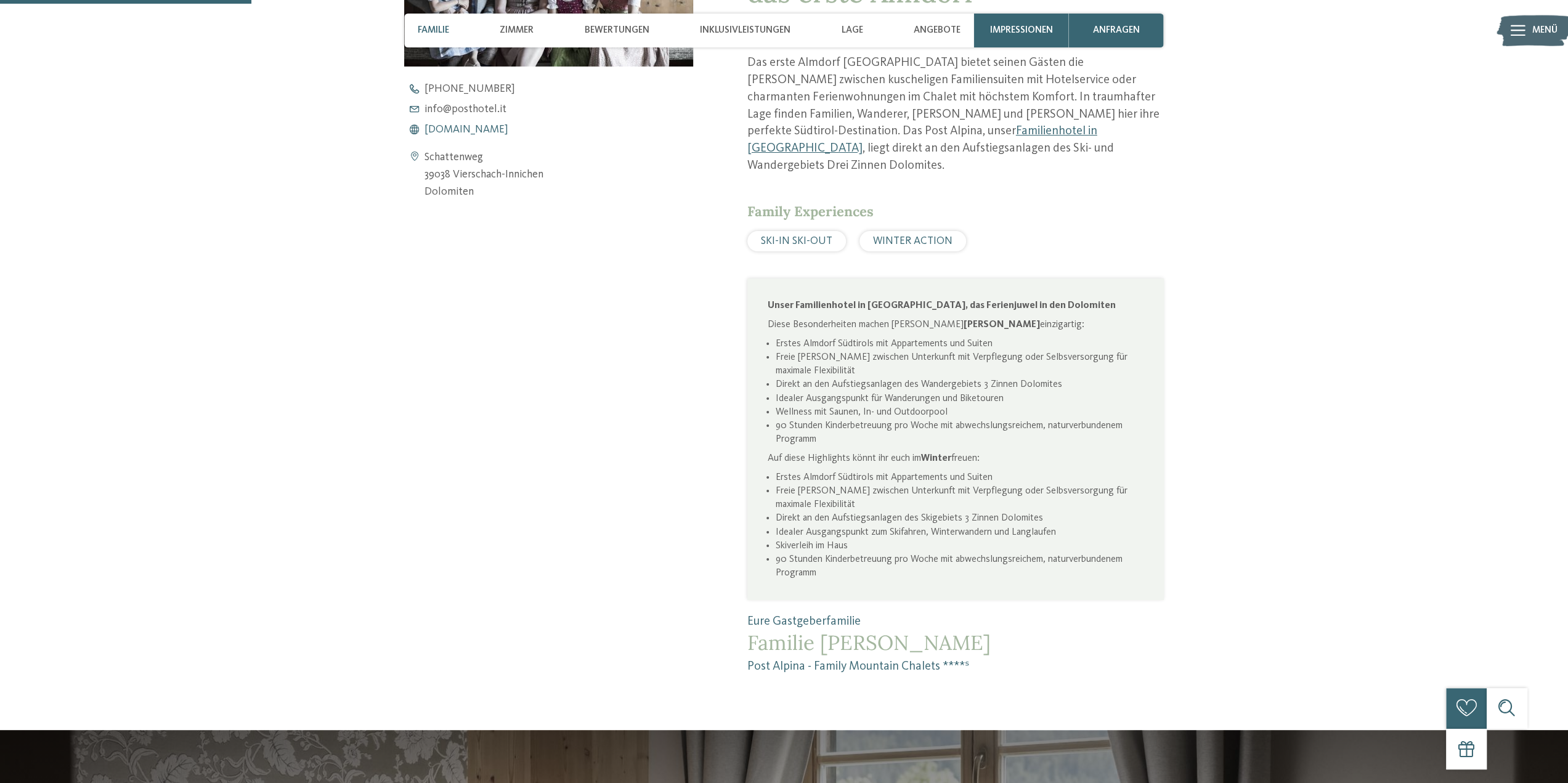
click at [476, 134] on span "www.postalpina.it" at bounding box center [467, 130] width 84 height 11
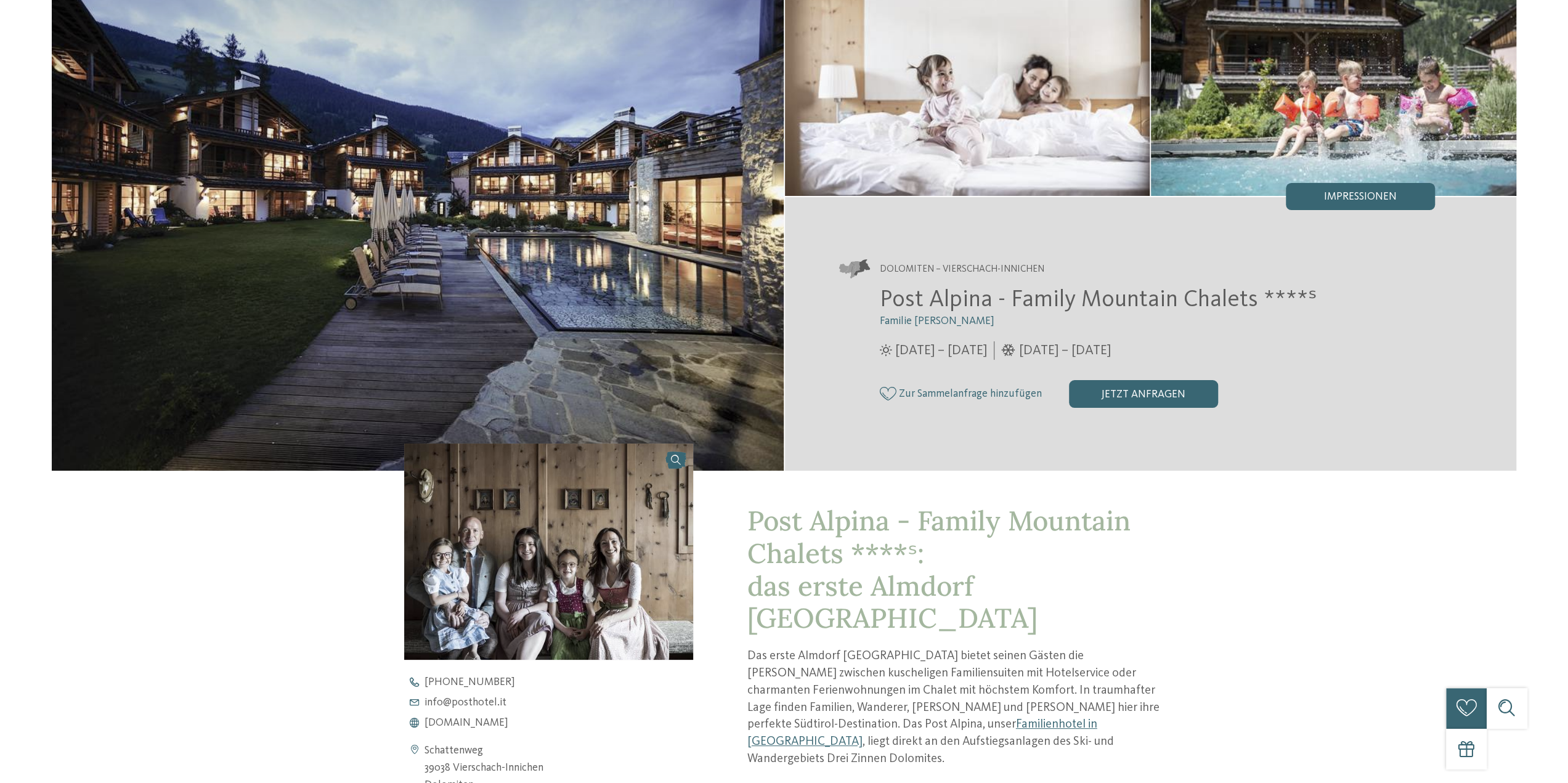
scroll to position [246, 0]
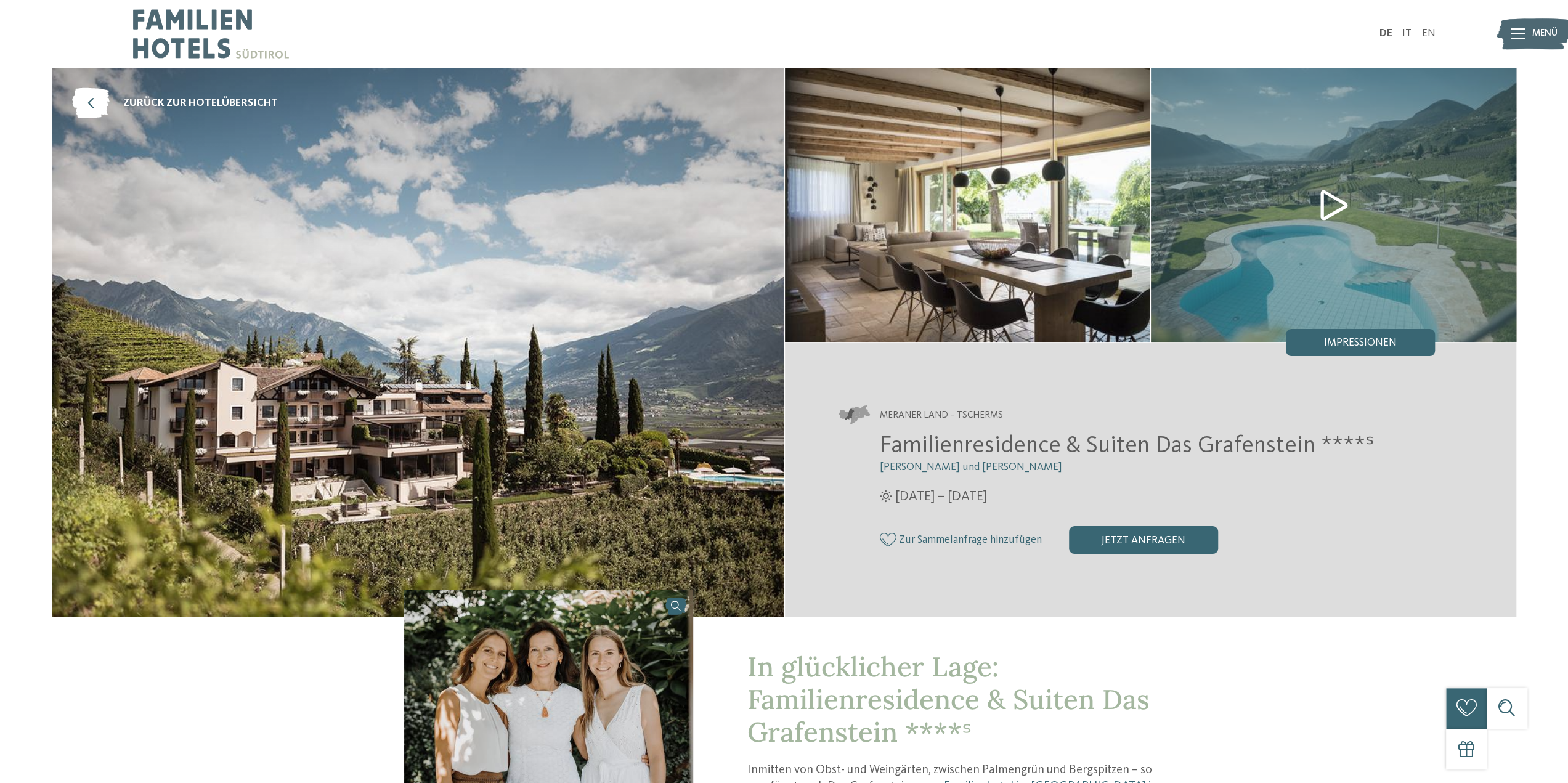
click at [1527, 30] on img at bounding box center [1534, 34] width 75 height 37
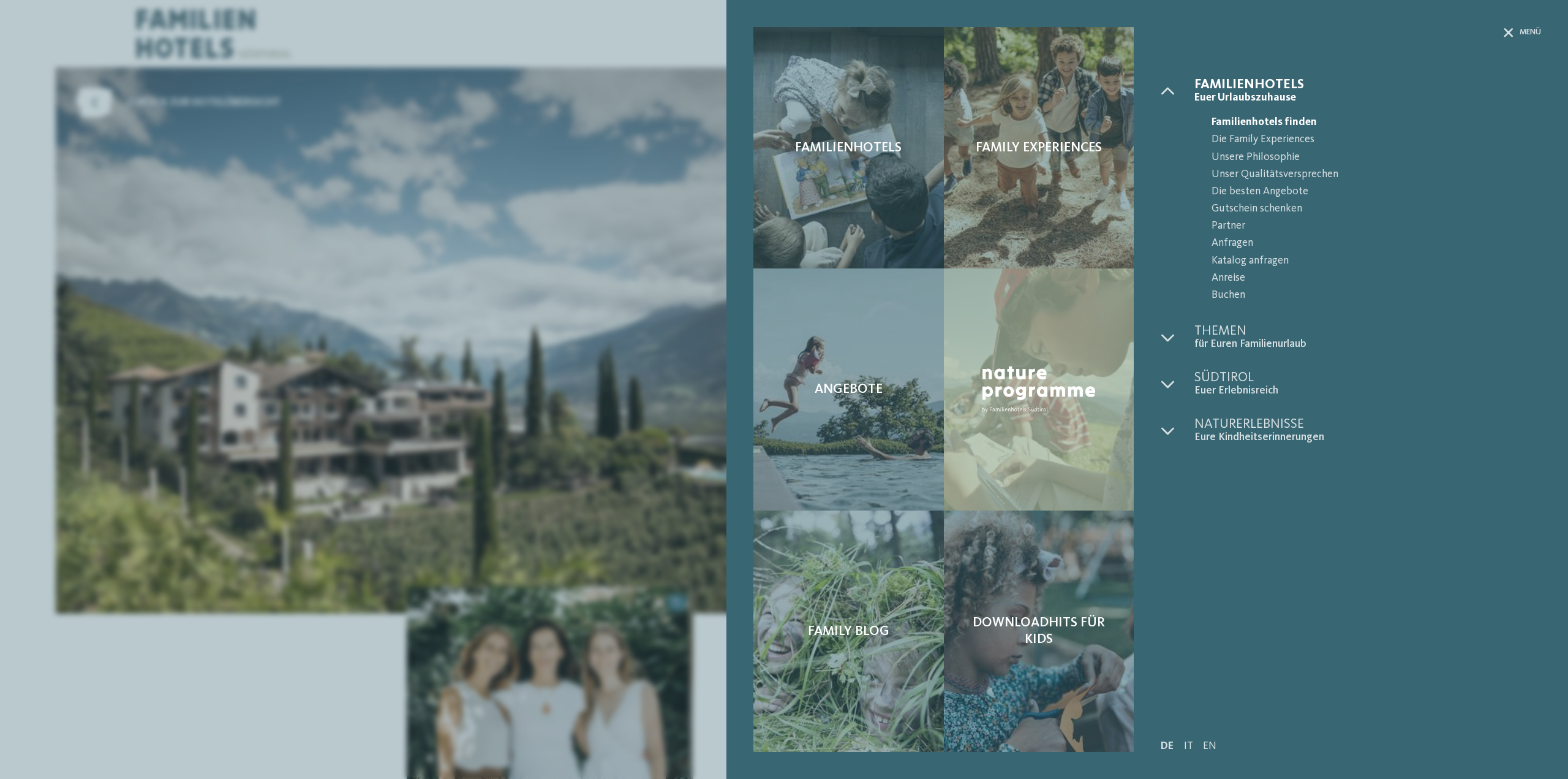
click at [651, 26] on div "Familienhotels Family Experiences Angebote" at bounding box center [784, 389] width 1568 height 779
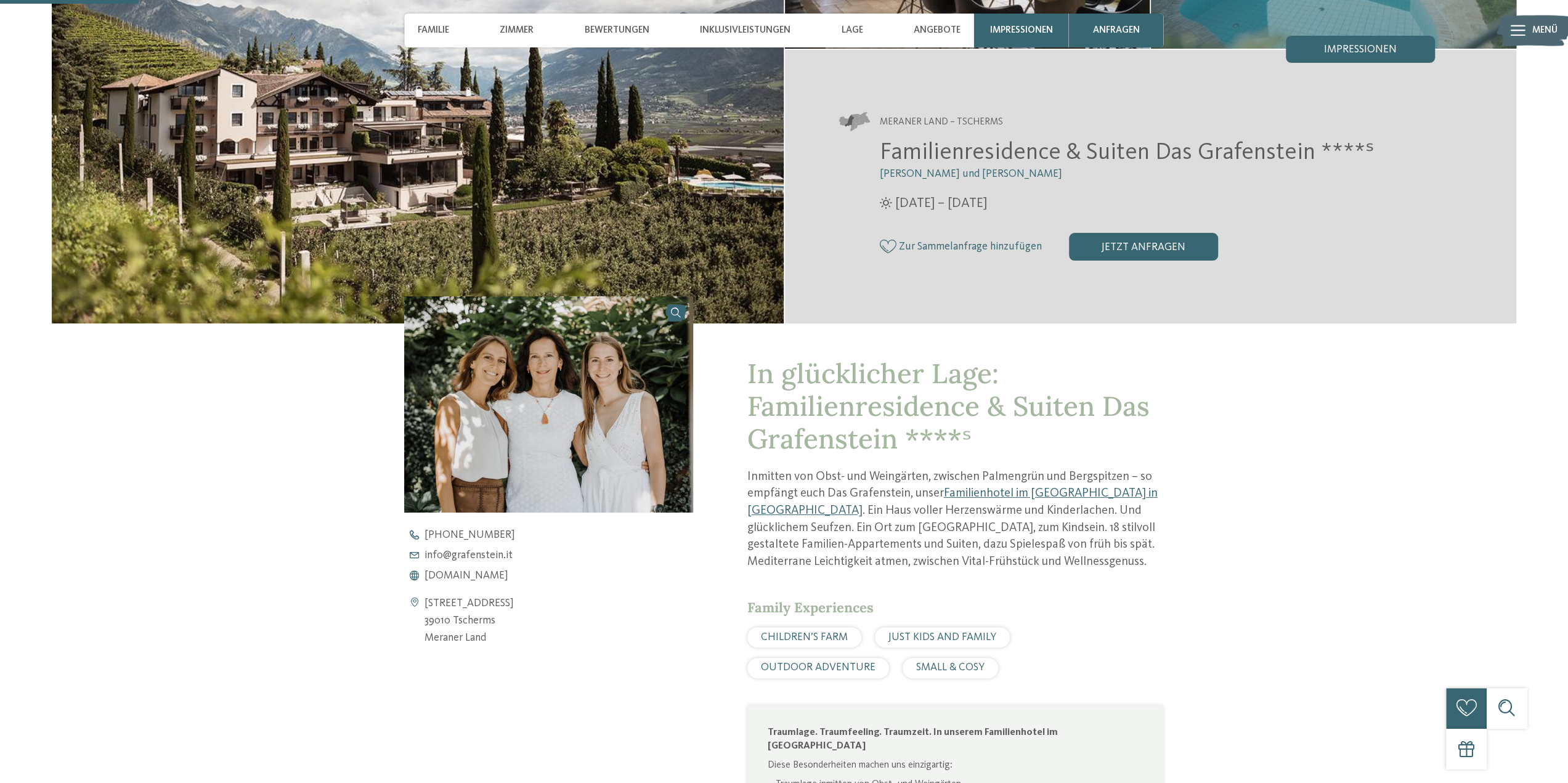
scroll to position [370, 0]
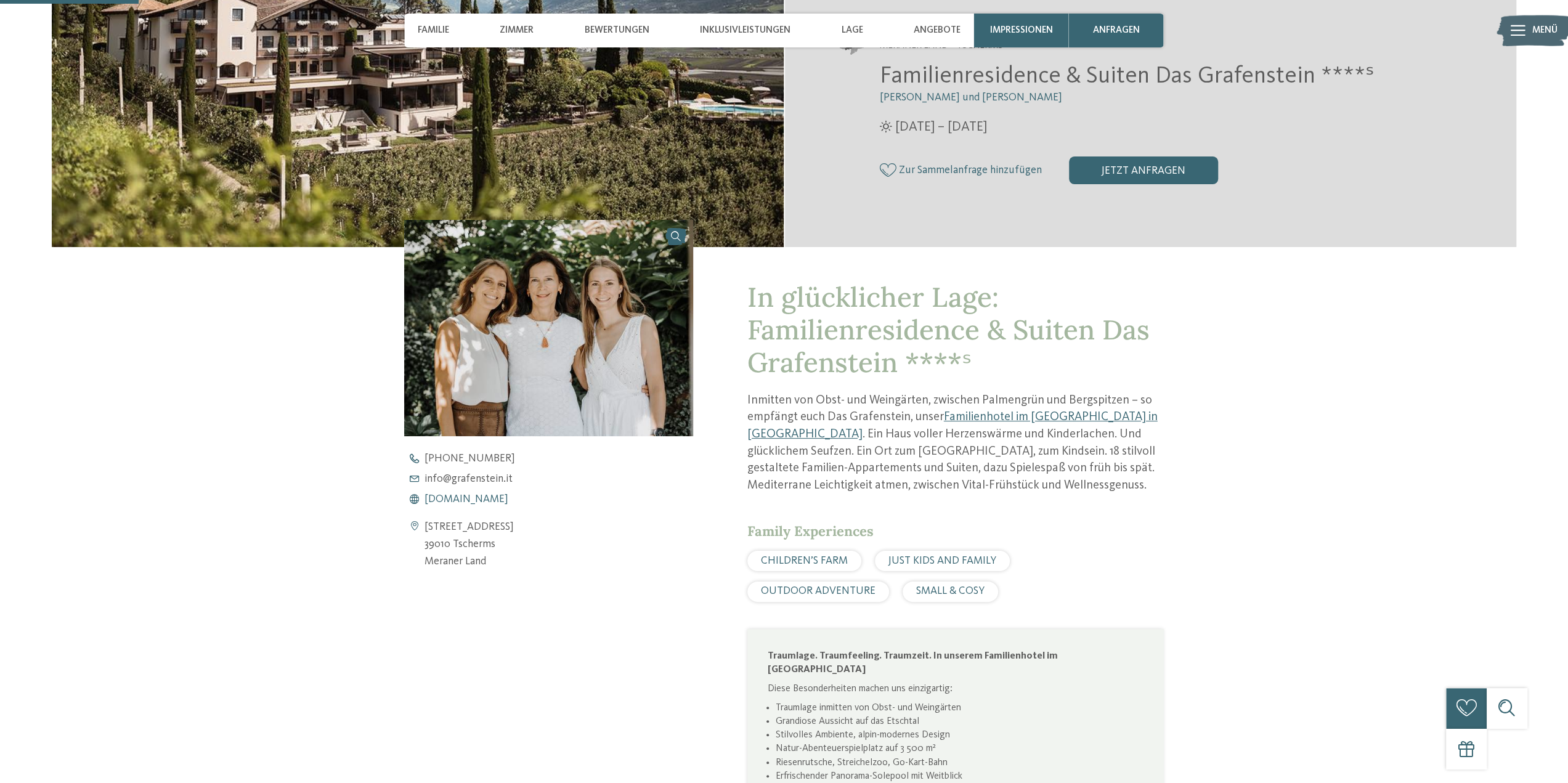
click at [455, 503] on span "www.grafenstein.it" at bounding box center [467, 500] width 84 height 11
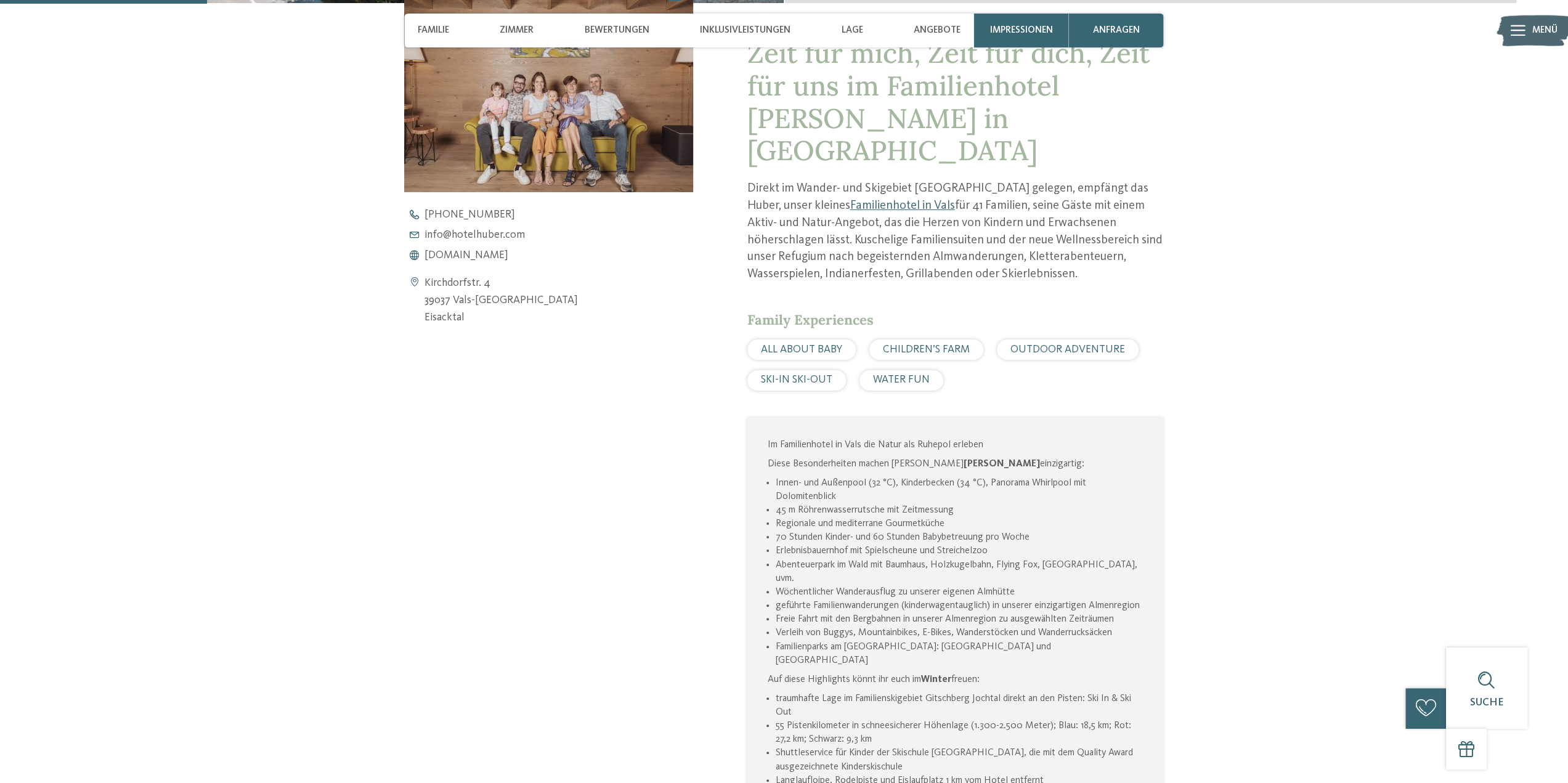
scroll to position [616, 0]
click at [467, 255] on span "www.hotelhuber.com" at bounding box center [467, 253] width 84 height 11
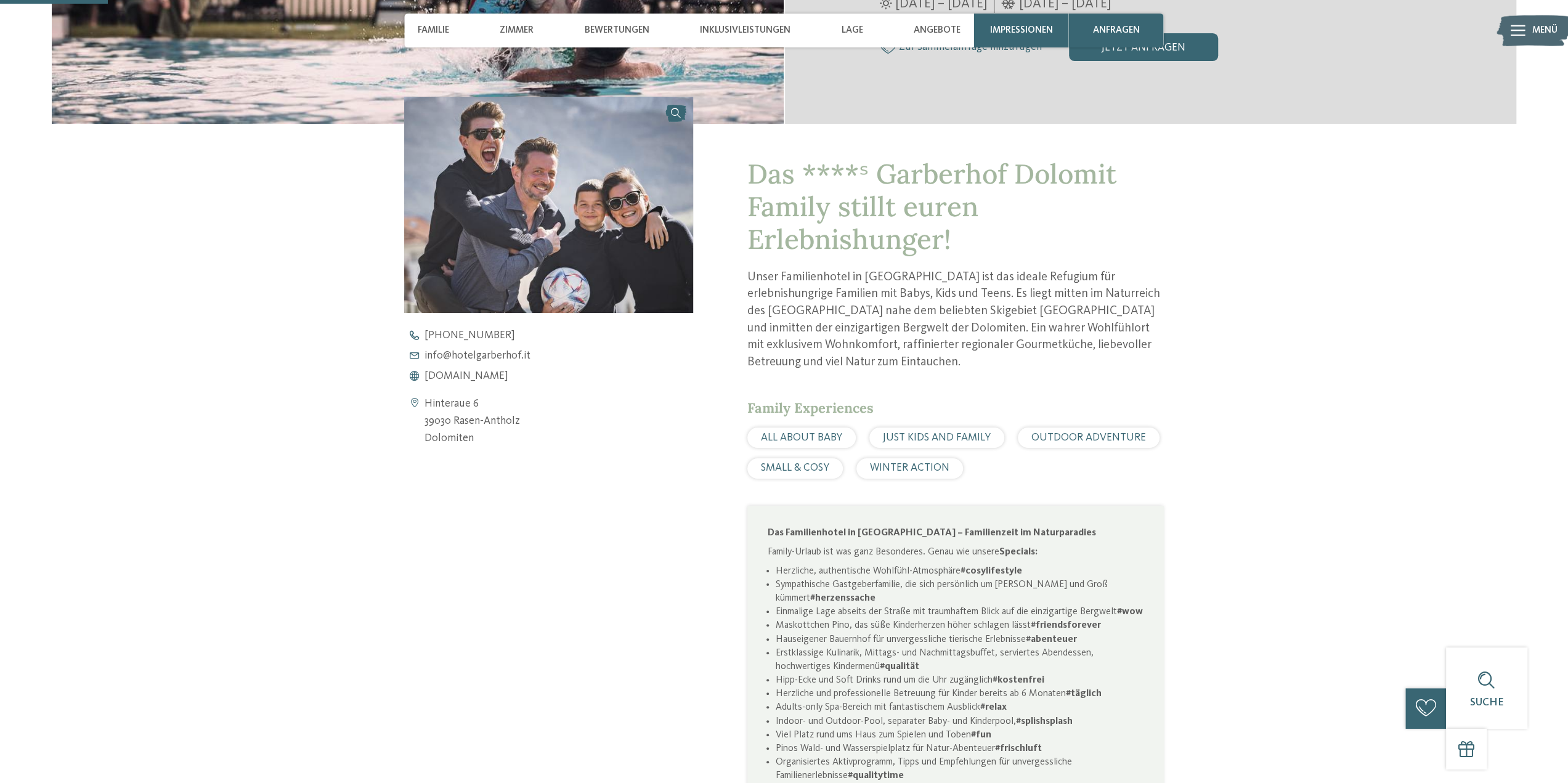
scroll to position [616, 0]
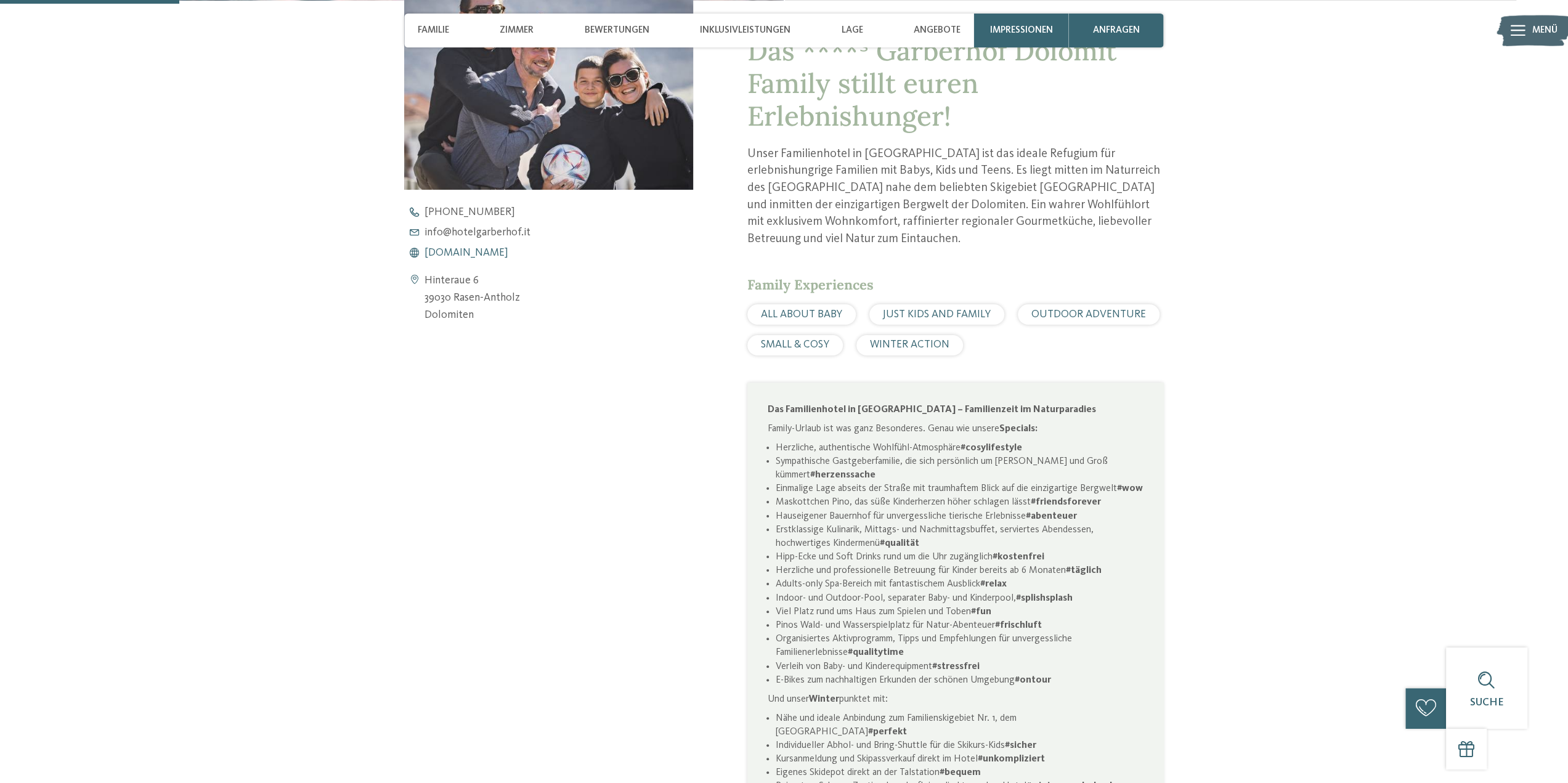
click at [480, 251] on span "[DOMAIN_NAME]" at bounding box center [467, 253] width 84 height 11
